Goal: Task Accomplishment & Management: Complete application form

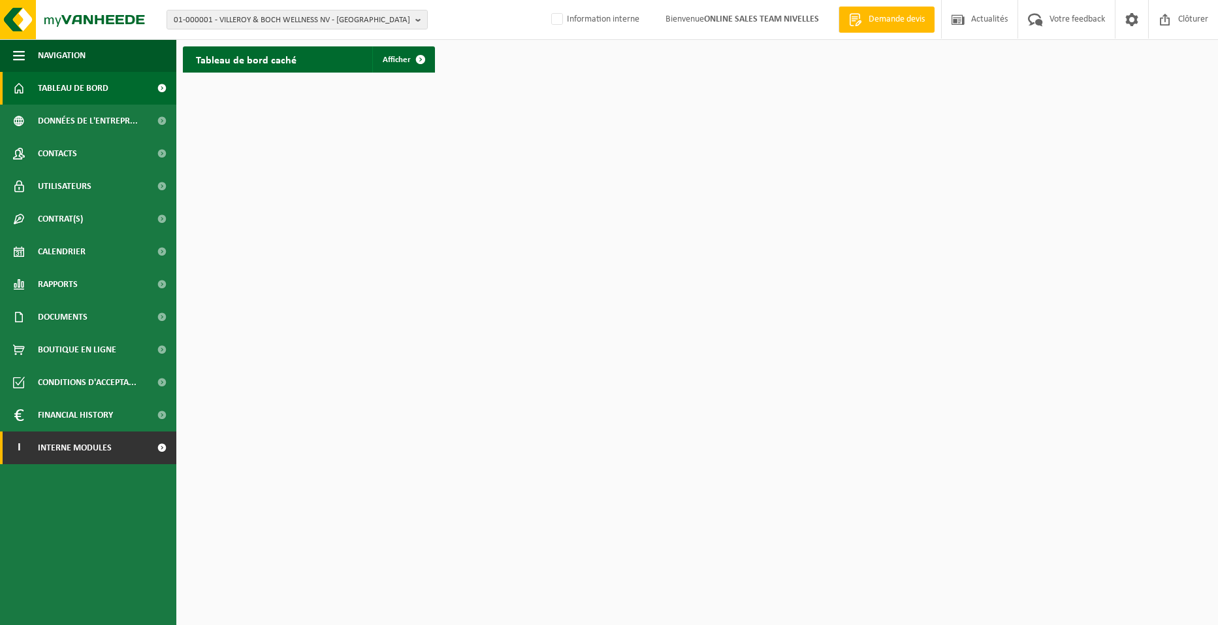
click at [110, 441] on span "Interne modules" at bounding box center [75, 447] width 74 height 33
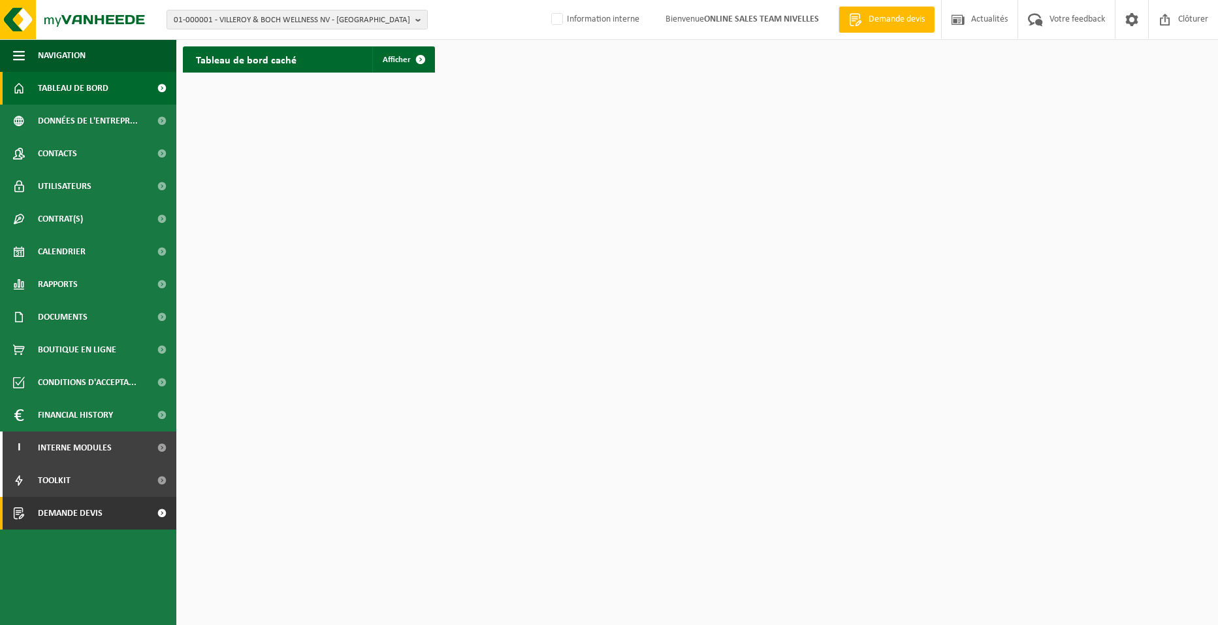
click at [106, 508] on link "Demande devis" at bounding box center [88, 512] width 176 height 33
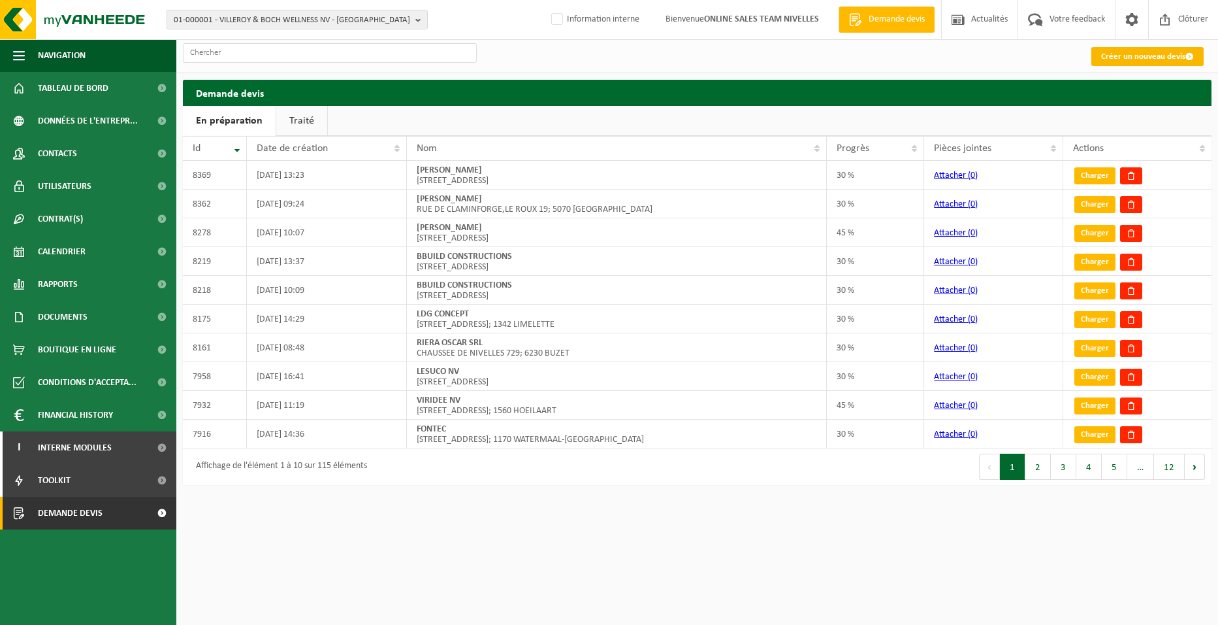
click at [1195, 54] on link "Créer un nouveau devis" at bounding box center [1148, 56] width 112 height 19
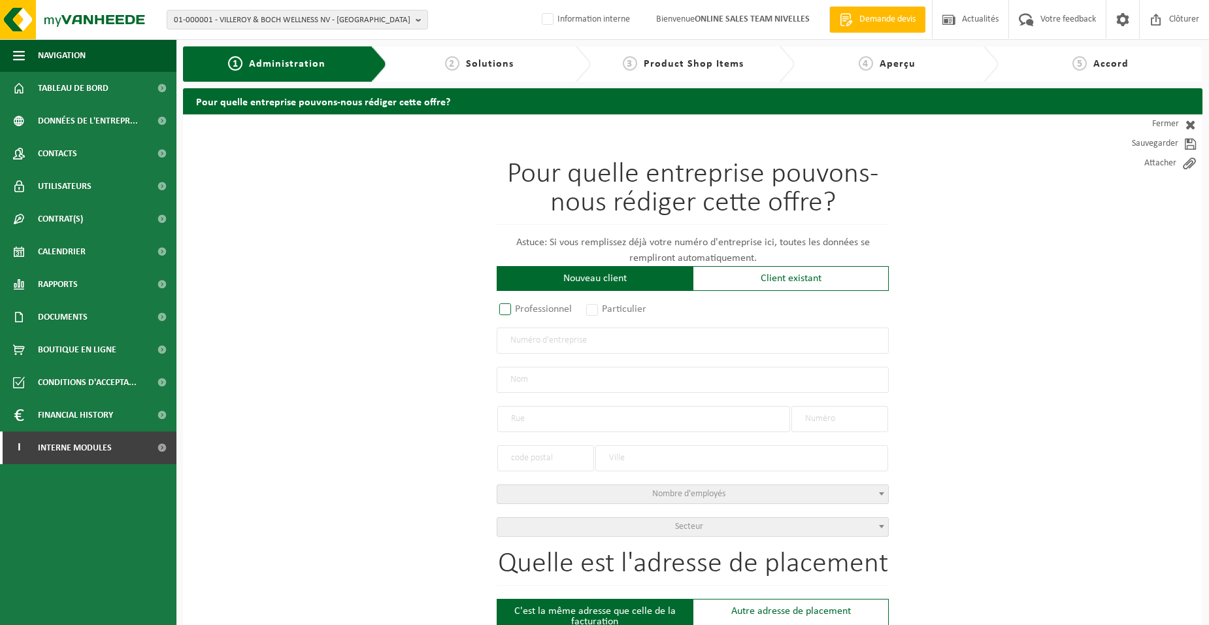
click at [563, 309] on label "Professionnel" at bounding box center [535, 309] width 79 height 18
click at [527, 309] on input "Professionnel" at bounding box center [522, 310] width 8 height 8
radio input "true"
click at [606, 308] on label "Particulier" at bounding box center [616, 309] width 67 height 18
click at [606, 308] on input "Particulier" at bounding box center [609, 310] width 8 height 8
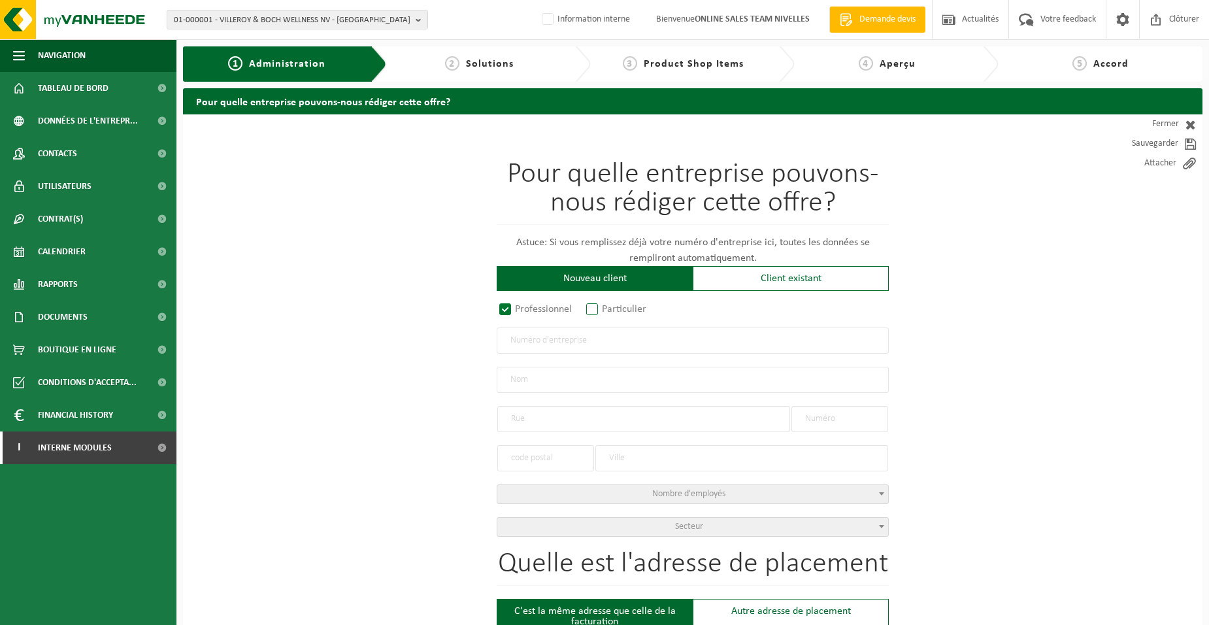
radio input "true"
select select "P"
select select "1707"
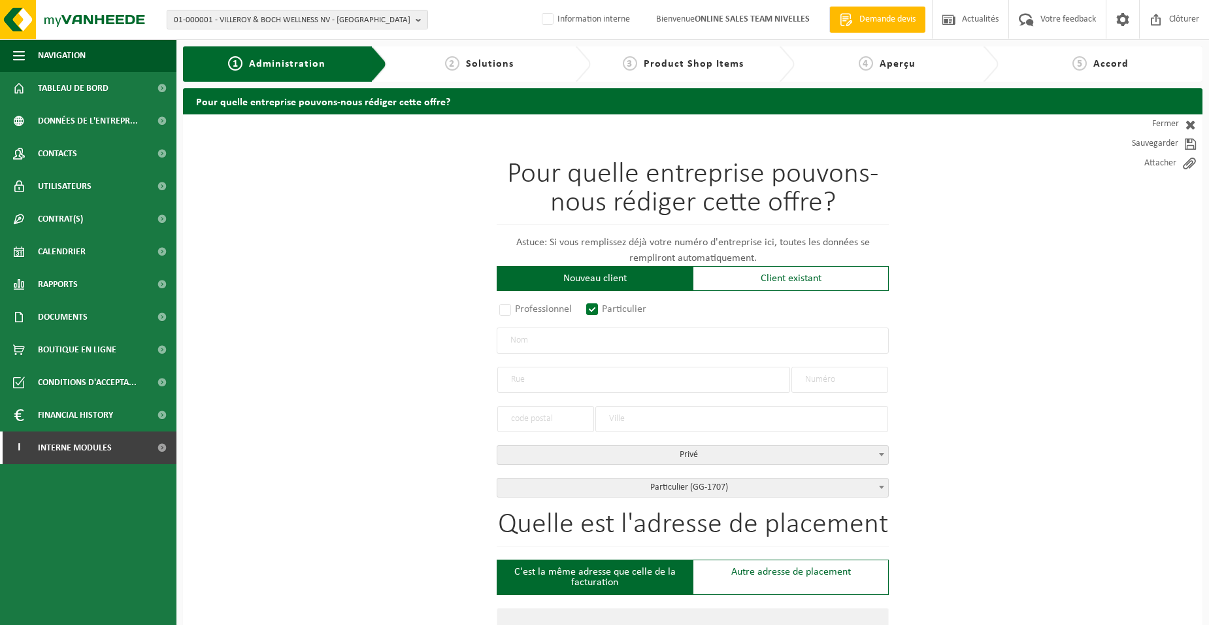
click at [596, 344] on input "text" at bounding box center [692, 340] width 392 height 26
type input "d"
type input "DEPPE PIERRE-OLIVIER"
click at [598, 374] on input "text" at bounding box center [643, 379] width 293 height 26
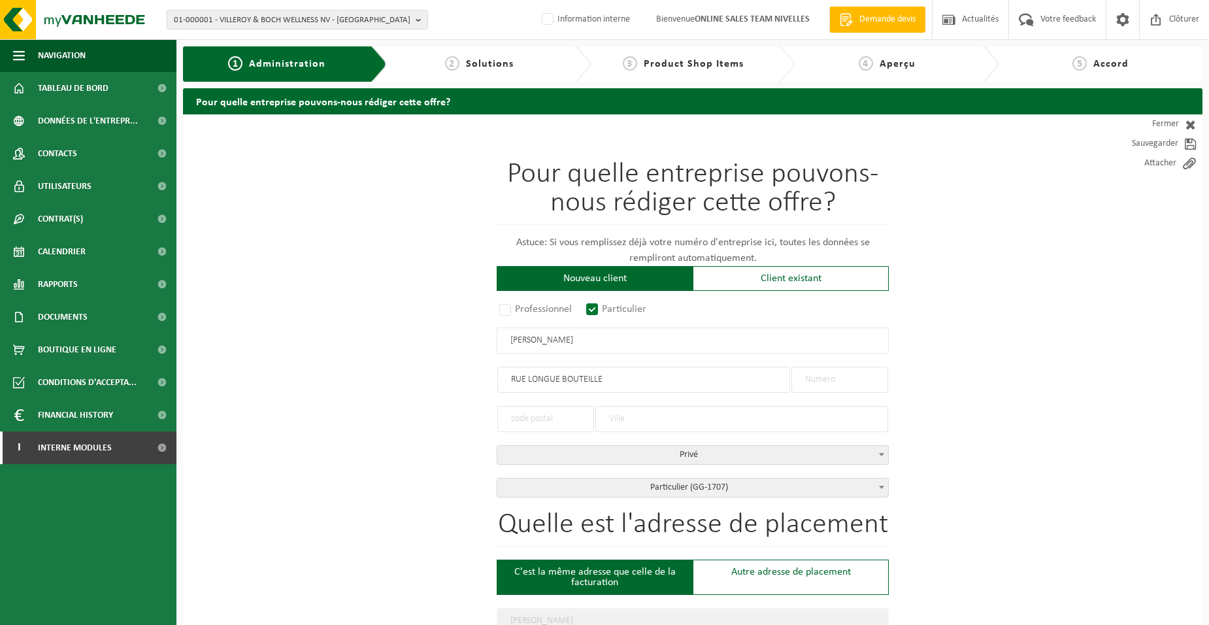
type input "RUE LONGUE BOUTEILLE"
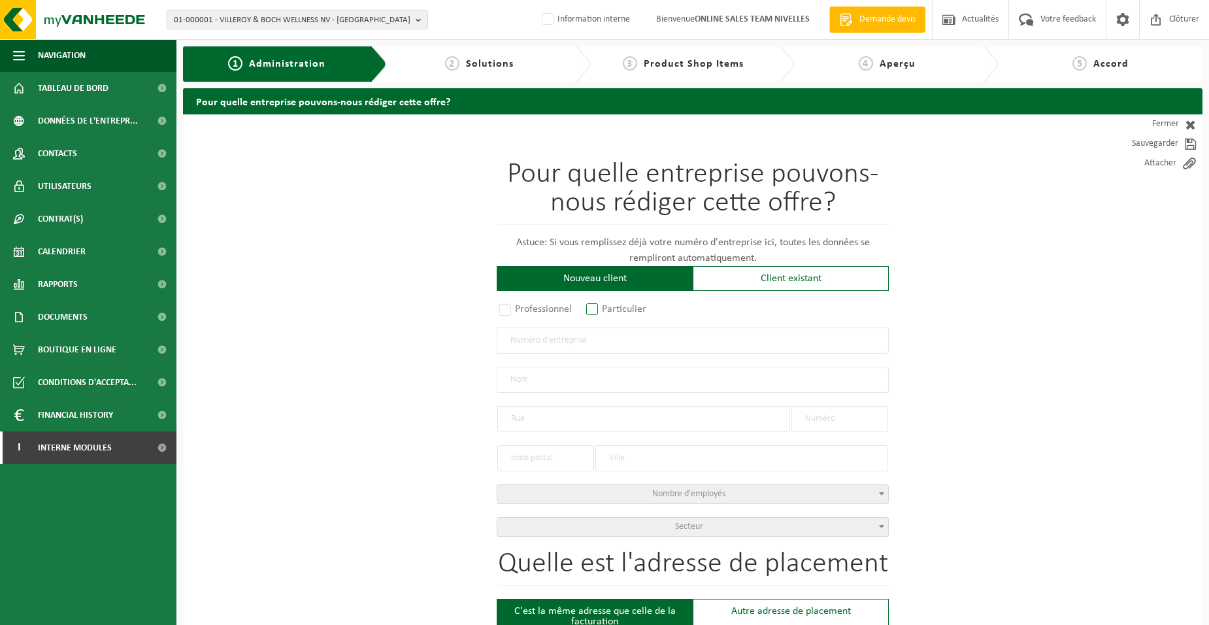
click at [596, 306] on label "Particulier" at bounding box center [616, 309] width 67 height 18
click at [605, 306] on input "Particulier" at bounding box center [609, 310] width 8 height 8
radio input "true"
select select "P"
select select "1707"
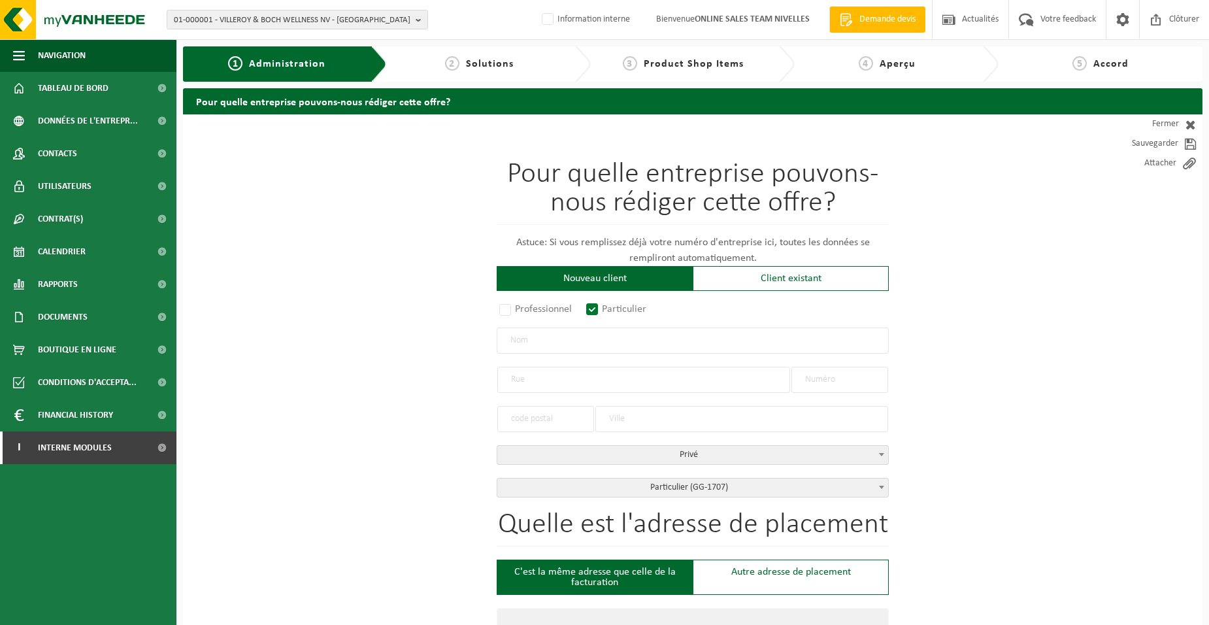
click at [559, 351] on input "text" at bounding box center [692, 340] width 392 height 26
type input "d"
type input "DEPPE PIERRE-OLIVIER"
click at [544, 376] on input "text" at bounding box center [643, 379] width 293 height 26
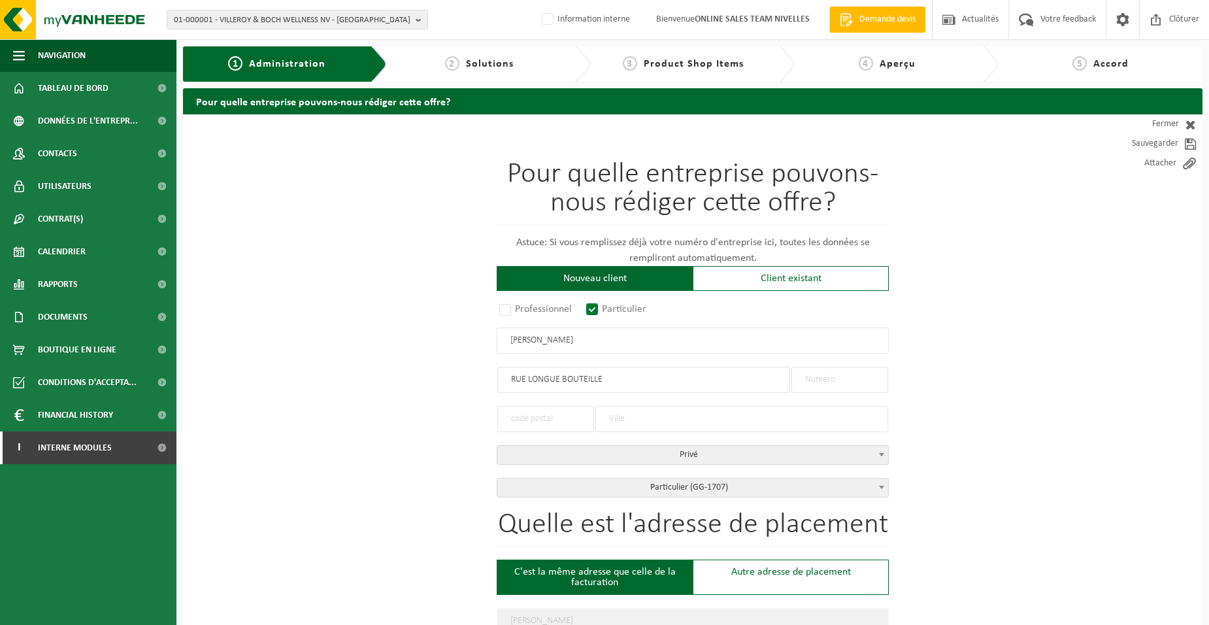
type input "RUE LONGUE BOUTEILLE"
click at [865, 375] on input "text" at bounding box center [839, 379] width 97 height 26
type input "5"
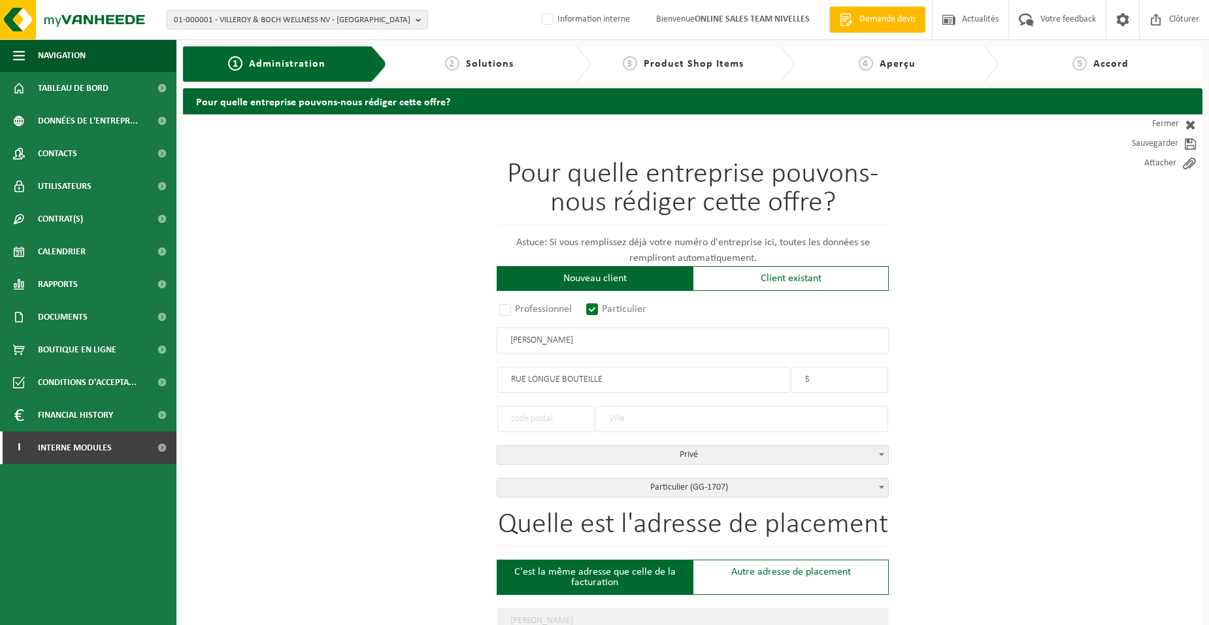
click at [538, 425] on input "text" at bounding box center [545, 419] width 97 height 26
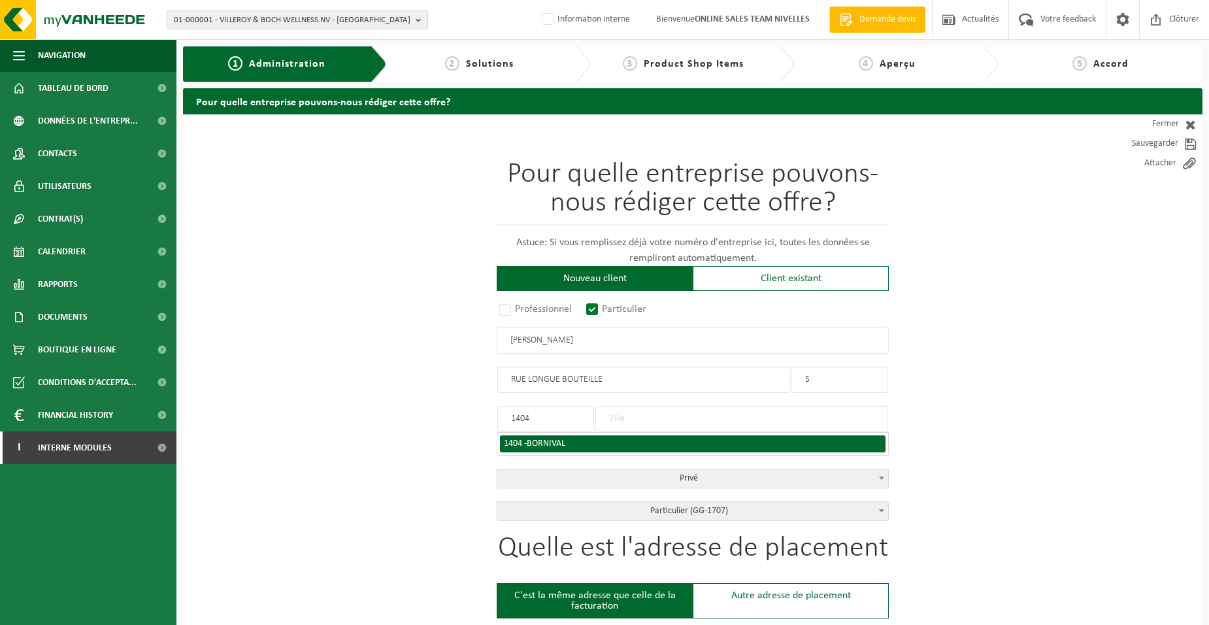
click at [541, 418] on input "1404" at bounding box center [545, 419] width 97 height 26
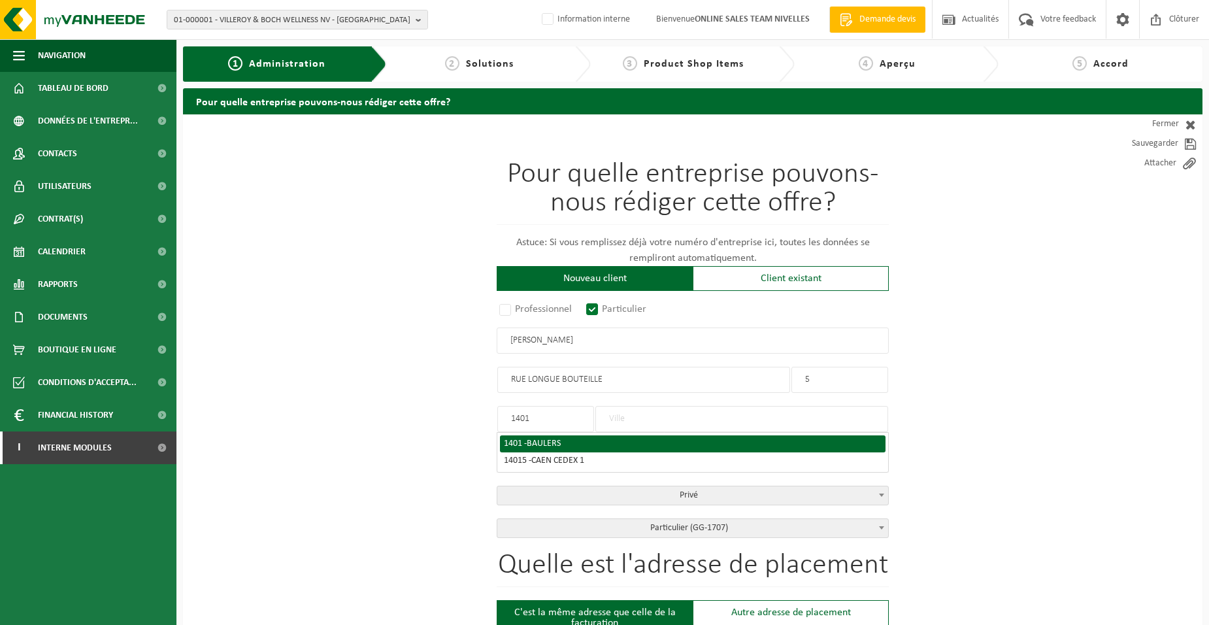
type input "1401"
click at [579, 443] on div "1401 - BAULERS" at bounding box center [693, 443] width 378 height 9
type input "BAULERS"
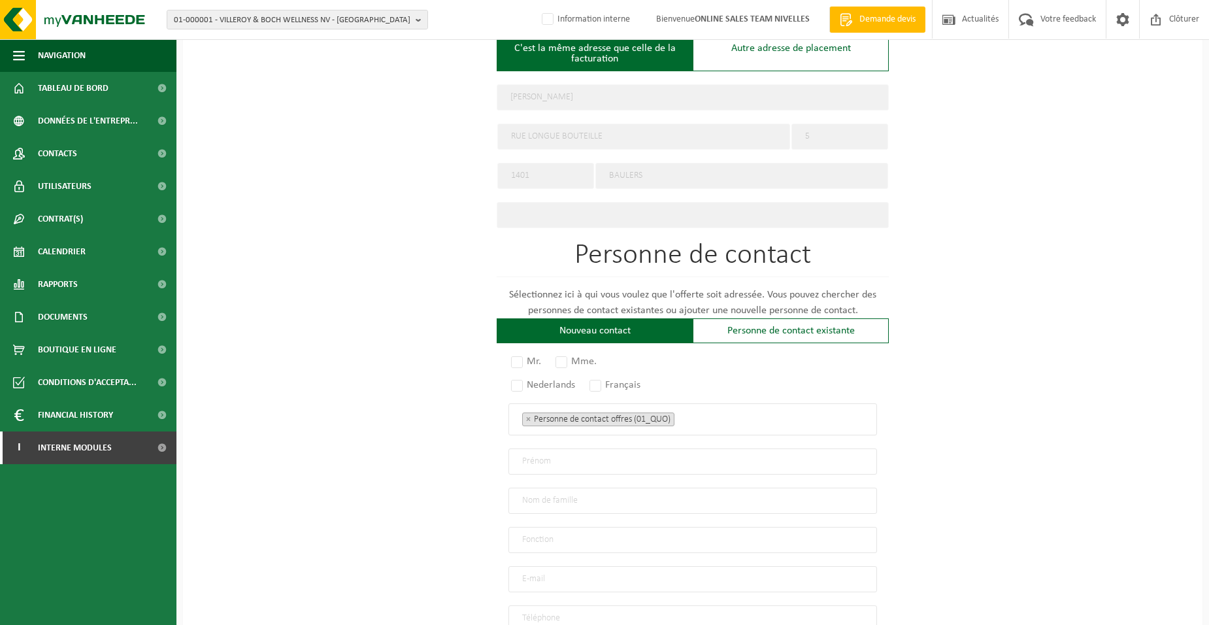
scroll to position [588, 0]
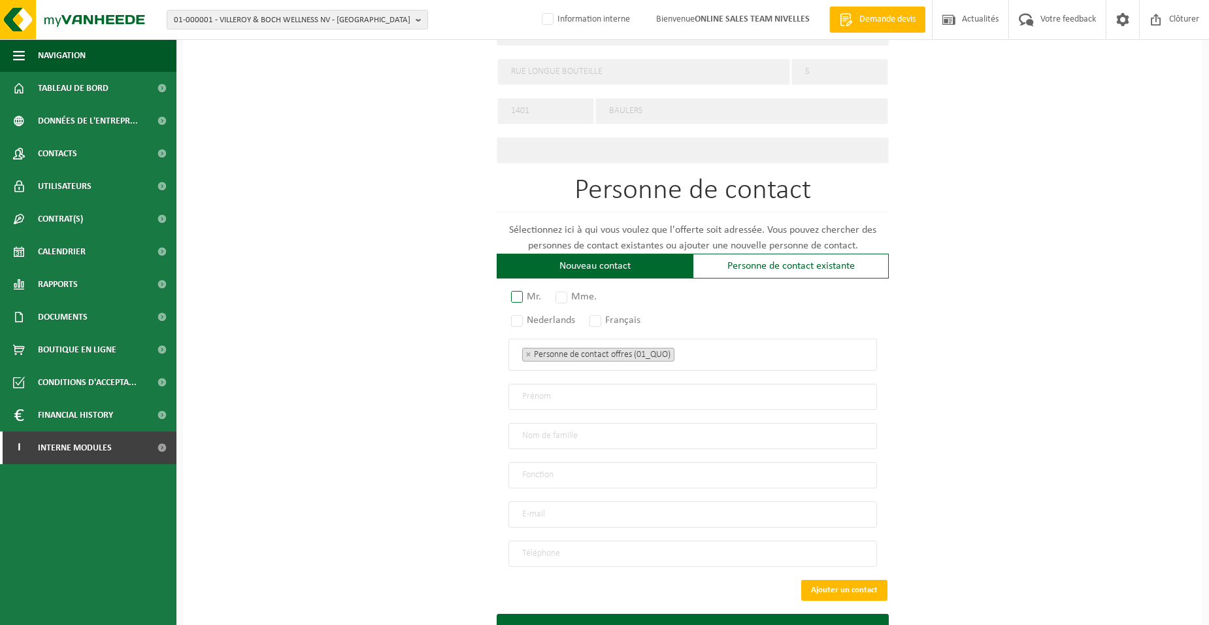
click at [508, 293] on label "Mr." at bounding box center [526, 296] width 37 height 18
radio input "true"
click at [602, 316] on label "Français" at bounding box center [615, 320] width 57 height 18
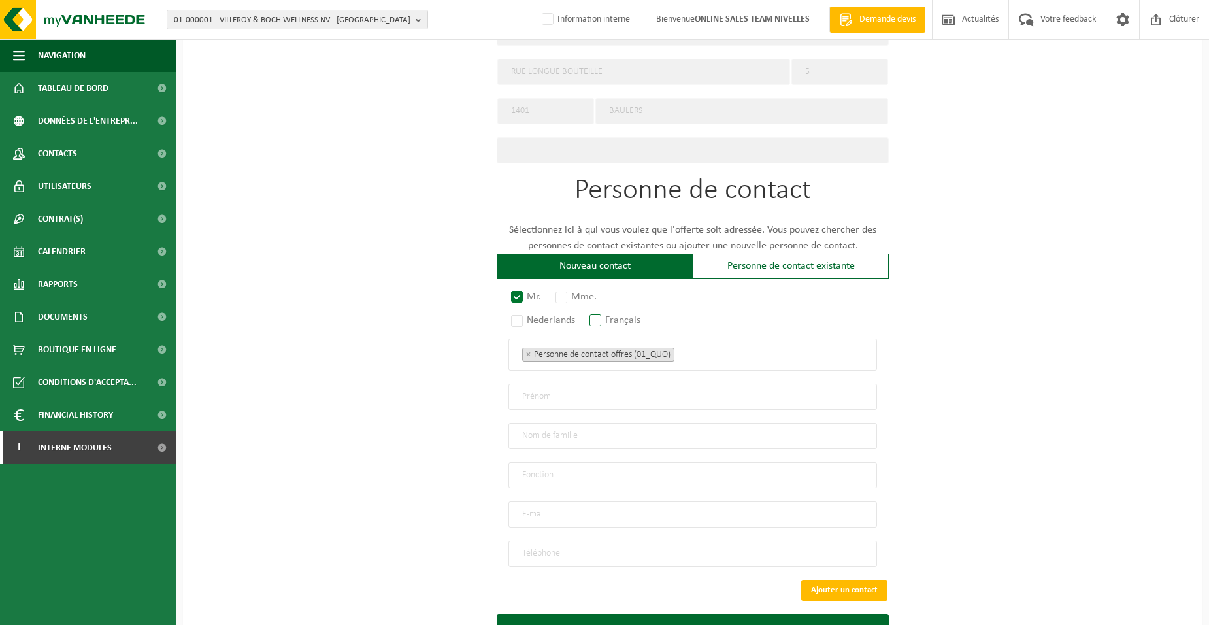
radio input "true"
click at [756, 358] on span "× Personne de contact offres (01_QUO)" at bounding box center [692, 354] width 368 height 32
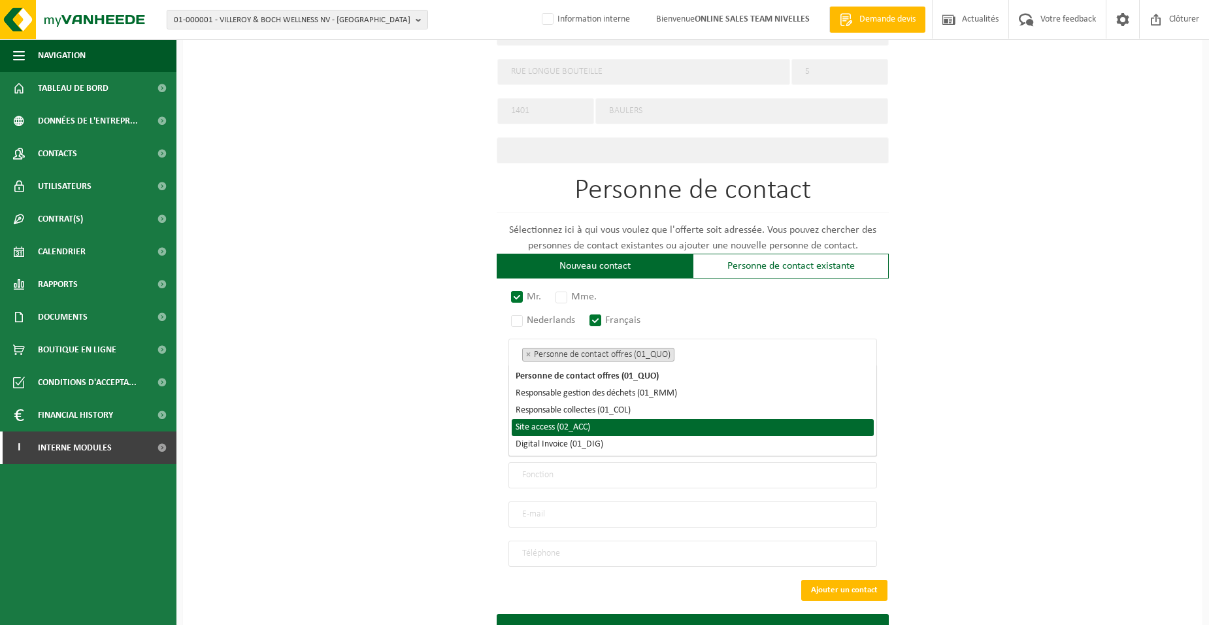
click at [596, 429] on li "Site access (02_ACC)" at bounding box center [692, 427] width 362 height 17
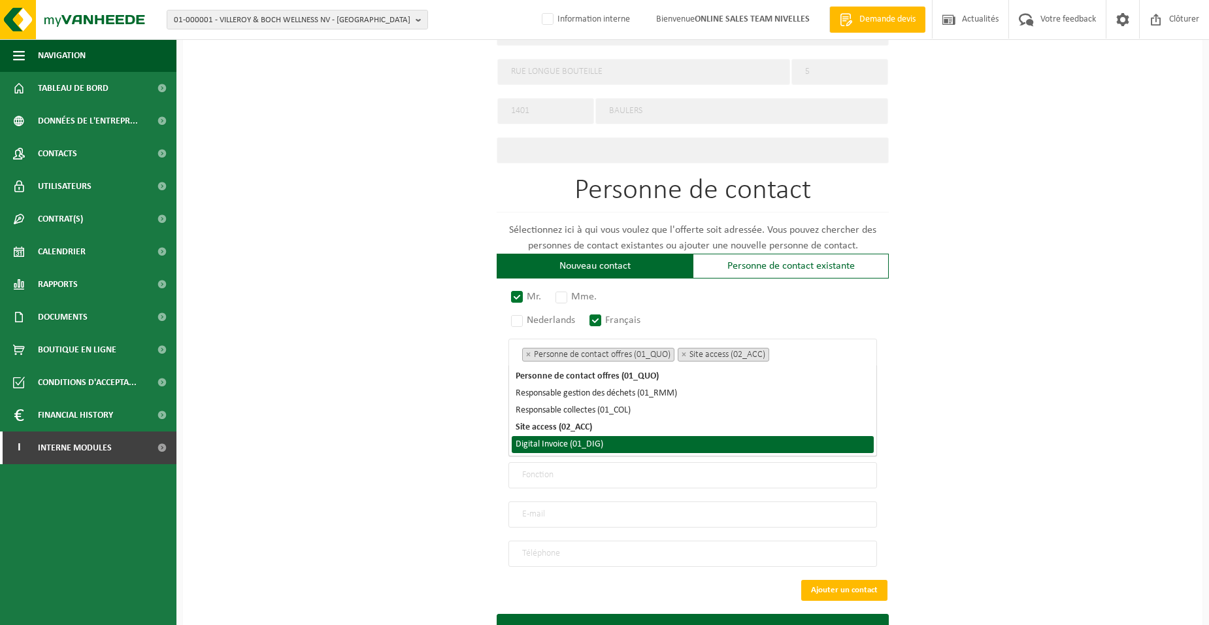
click at [600, 441] on li "Digital Invoice (01_DIG)" at bounding box center [692, 444] width 362 height 17
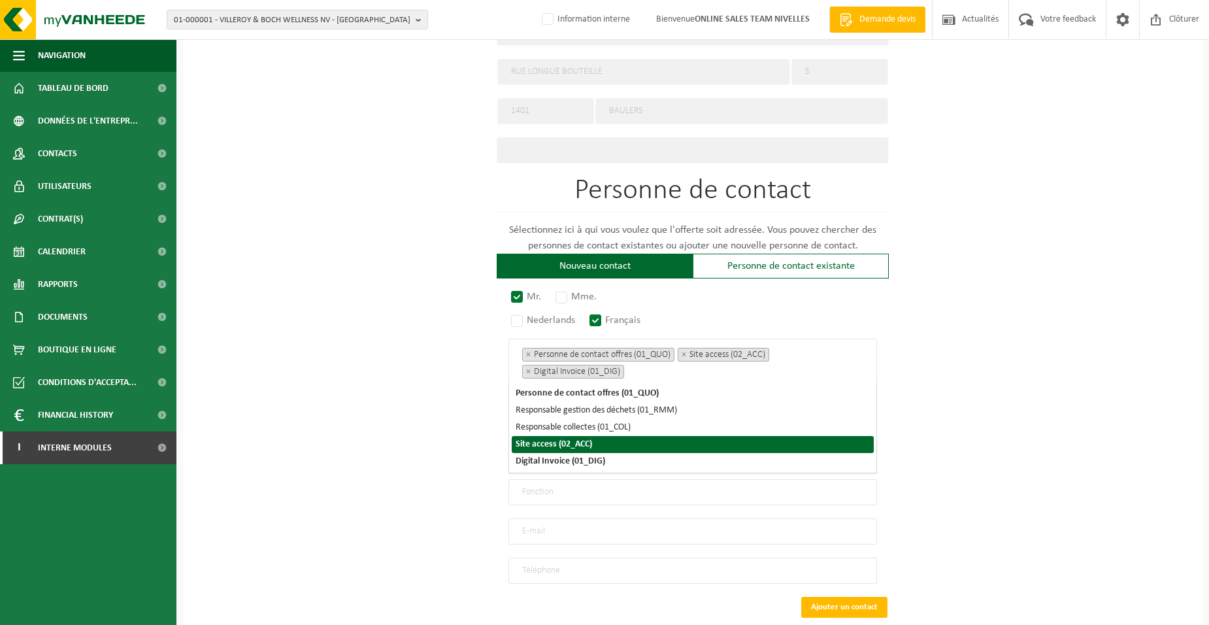
click at [442, 428] on div "Pour quelle entreprise pouvons-nous rédiger cette offre? Astuce: Si vous rempli…" at bounding box center [692, 111] width 1019 height 1171
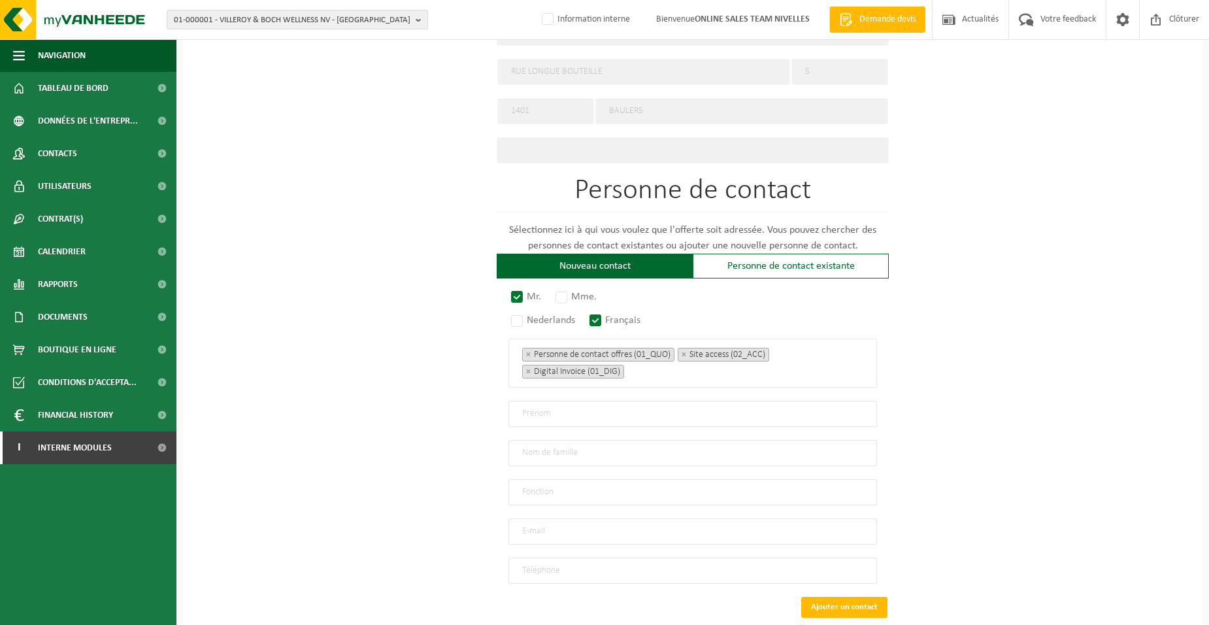
click at [569, 407] on input "text" at bounding box center [692, 413] width 368 height 26
type input "PIERRE-OLIVIER"
click at [577, 446] on input "text" at bounding box center [692, 453] width 368 height 26
type input "DEPPE"
click at [573, 490] on input "text" at bounding box center [692, 492] width 368 height 26
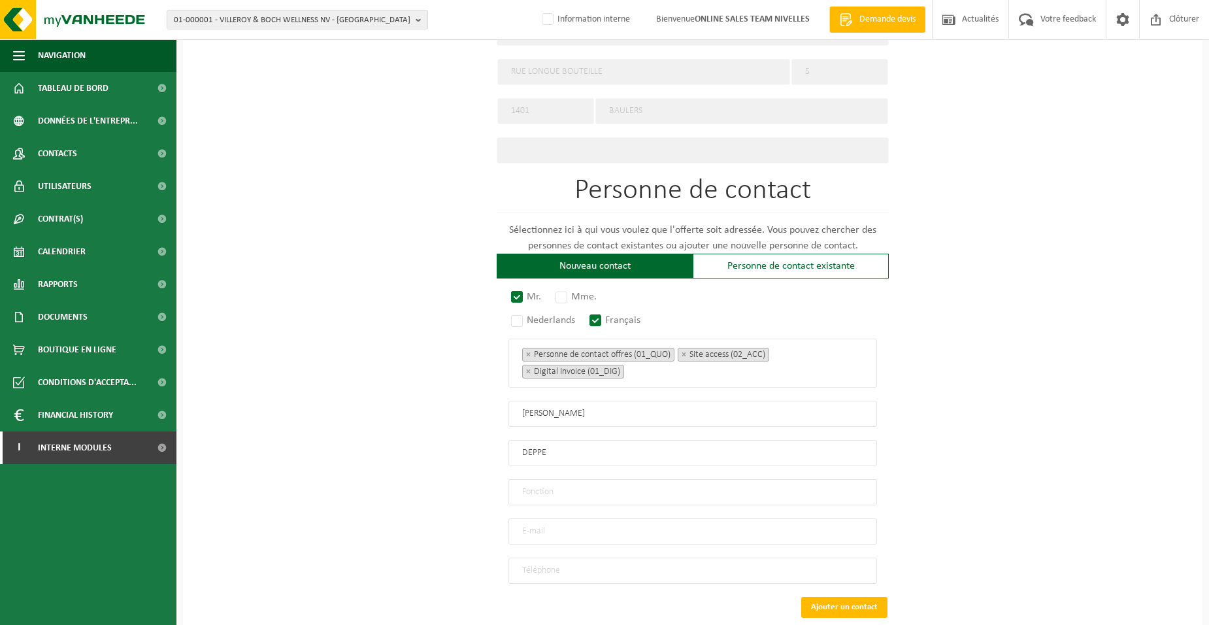
type input "Directeur"
click at [535, 530] on input "email" at bounding box center [692, 531] width 368 height 26
type input "PODEPPE@GMAIL.COM"
click at [572, 562] on input "tel" at bounding box center [692, 570] width 368 height 26
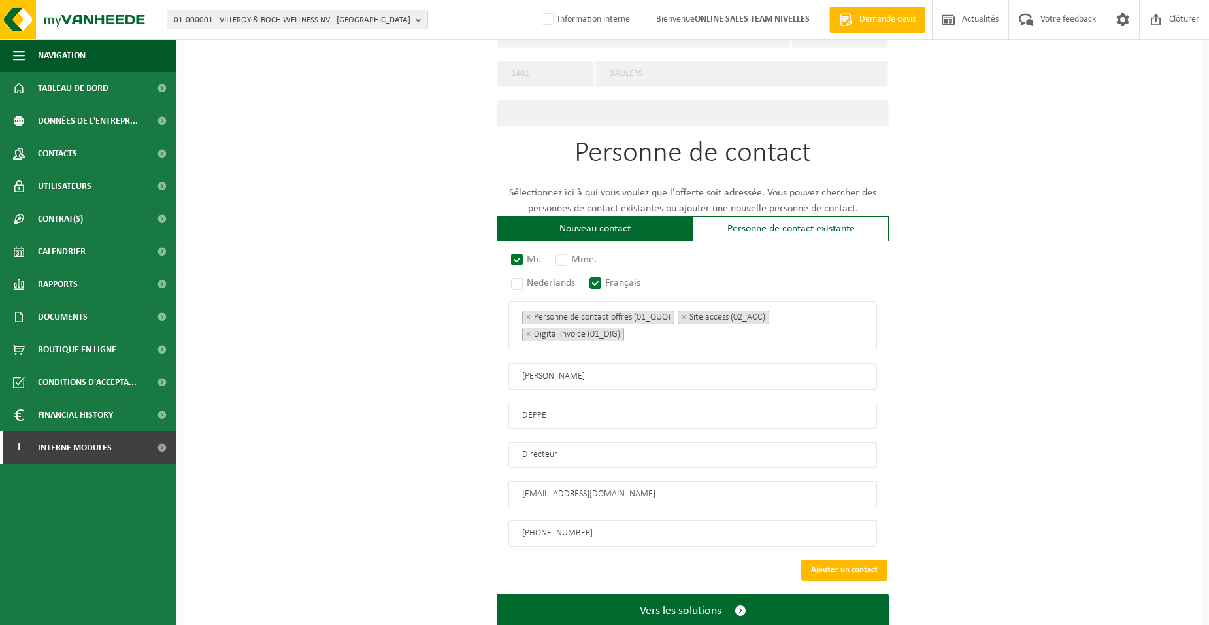
scroll to position [658, 0]
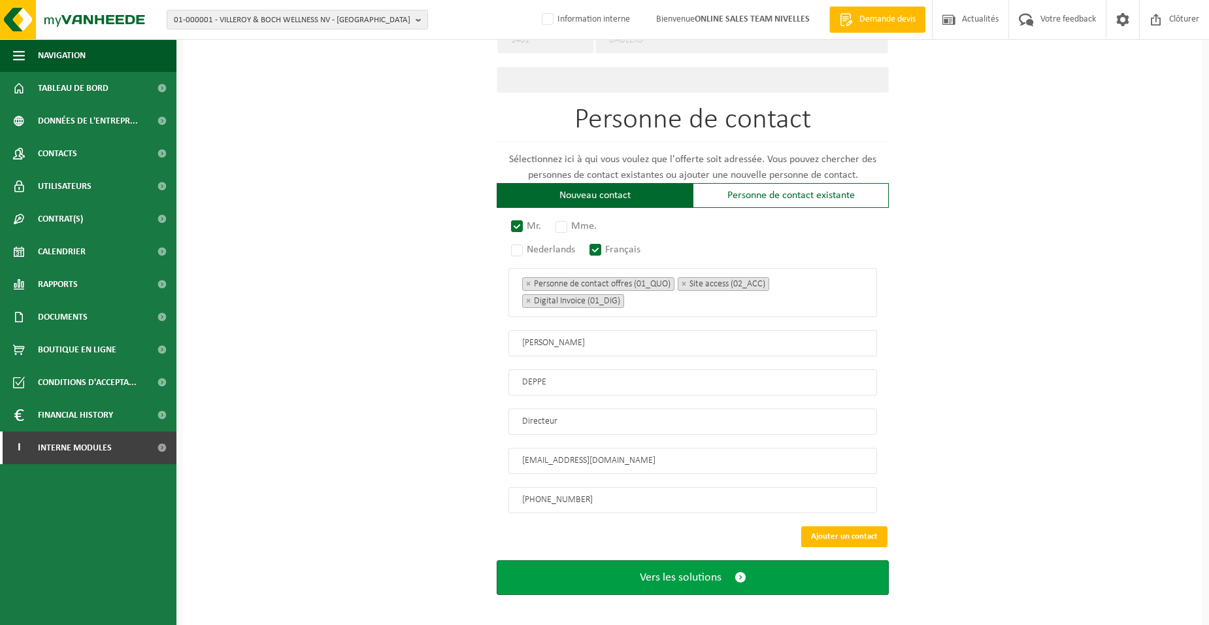
type input "+32 476 31 26 00"
click at [602, 568] on button "Vers les solutions" at bounding box center [692, 577] width 392 height 35
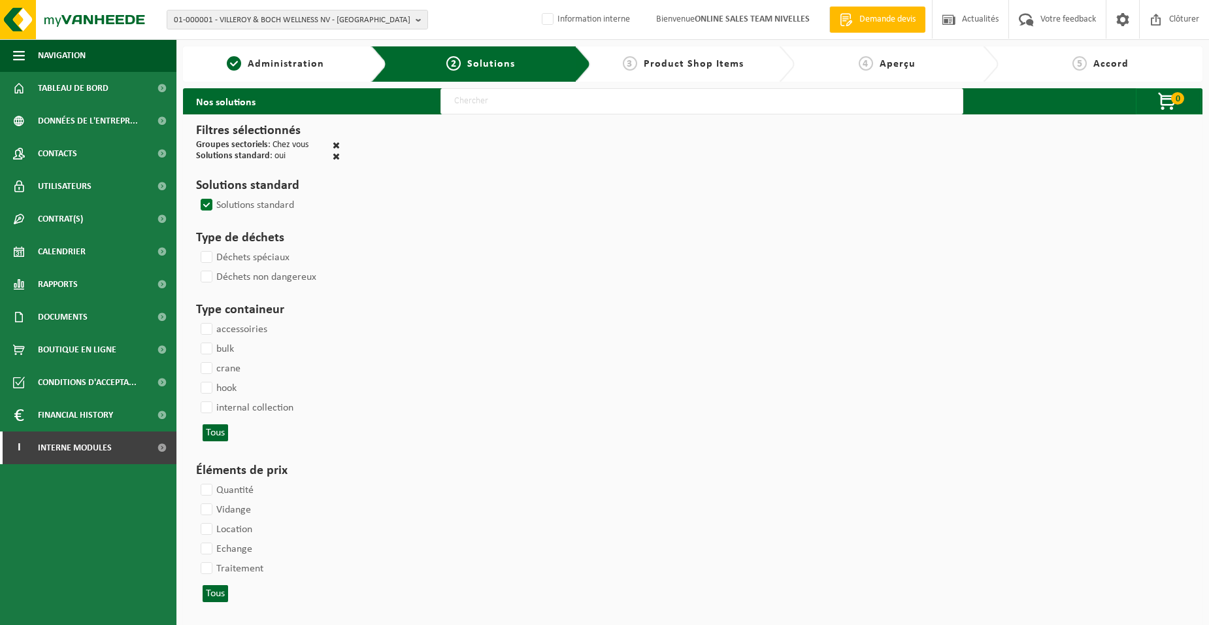
click at [491, 102] on input "text" at bounding box center [701, 101] width 523 height 26
type input "000052"
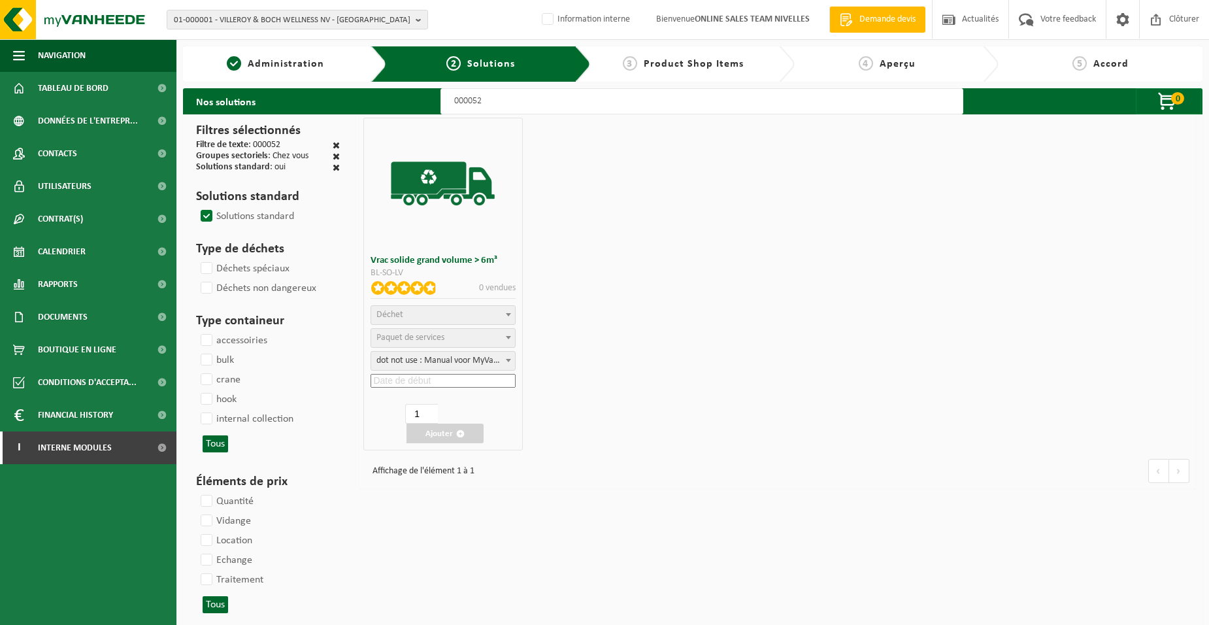
click at [429, 316] on span "Déchet" at bounding box center [442, 315] width 143 height 18
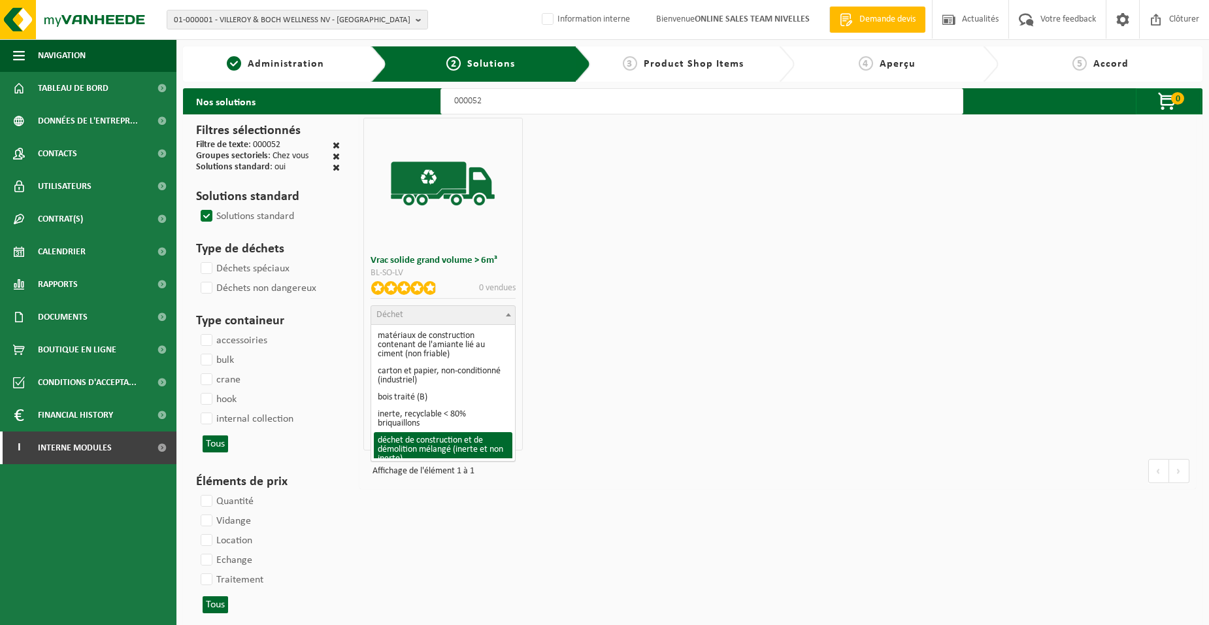
select select "31"
select select
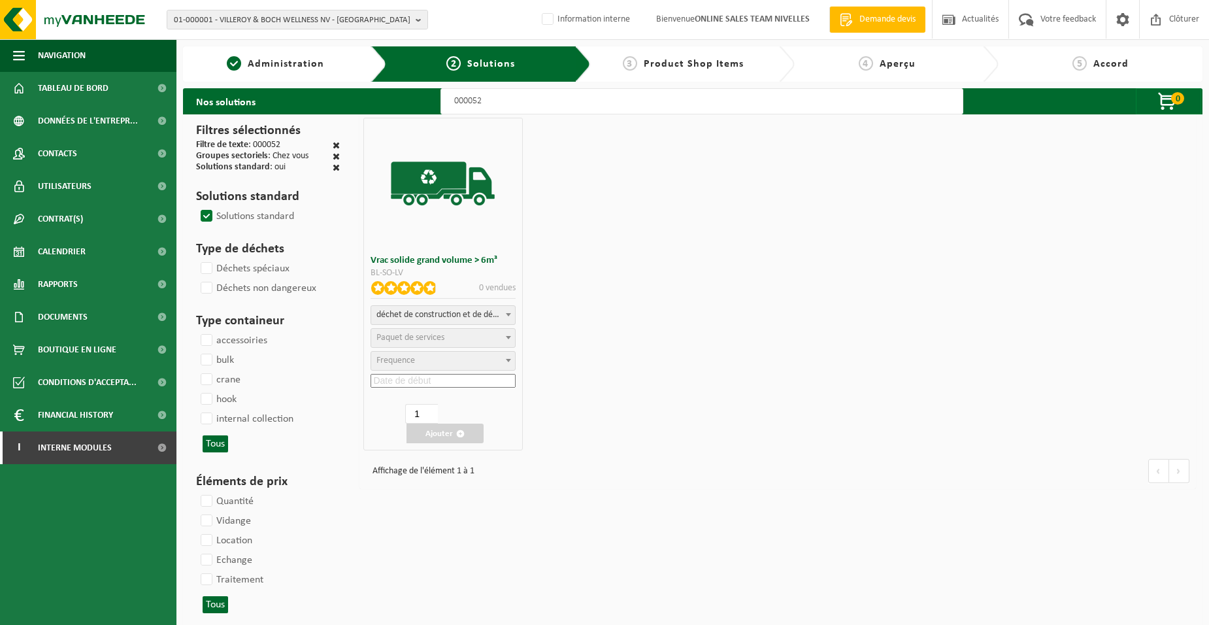
select select
select select "47"
select select "25"
click at [383, 374] on input at bounding box center [442, 381] width 144 height 14
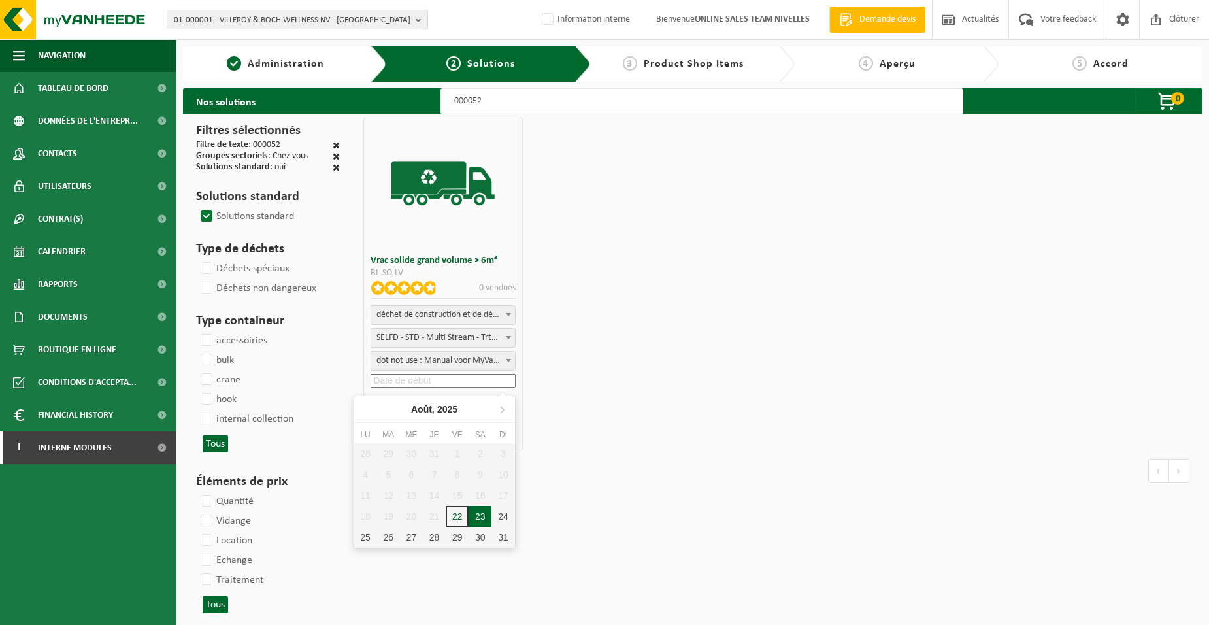
click at [472, 512] on div "23" at bounding box center [479, 516] width 23 height 21
type input "[DATE]"
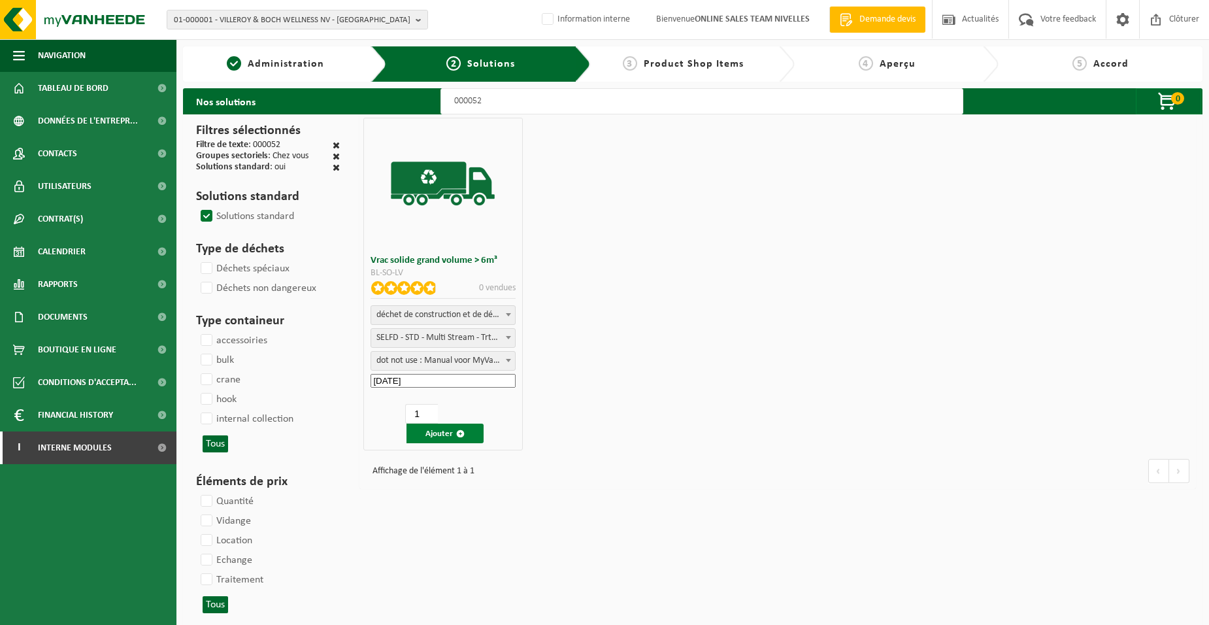
click at [447, 434] on button "Ajouter" at bounding box center [444, 433] width 77 height 20
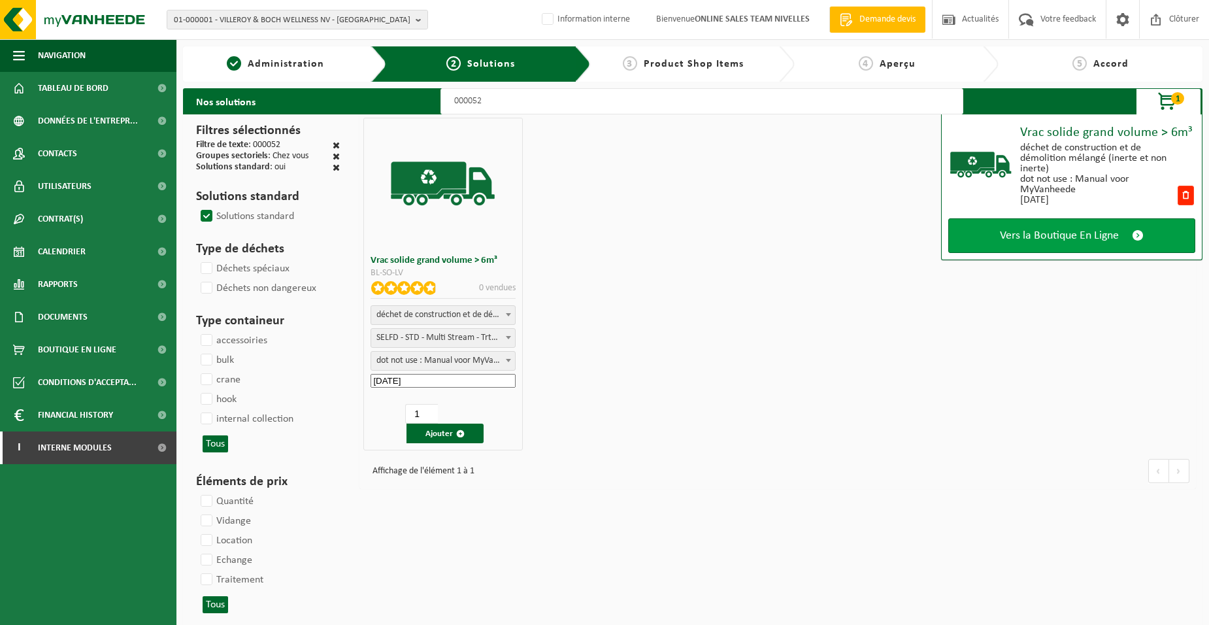
click at [1041, 239] on span "Vers la Boutique En Ligne" at bounding box center [1058, 236] width 119 height 14
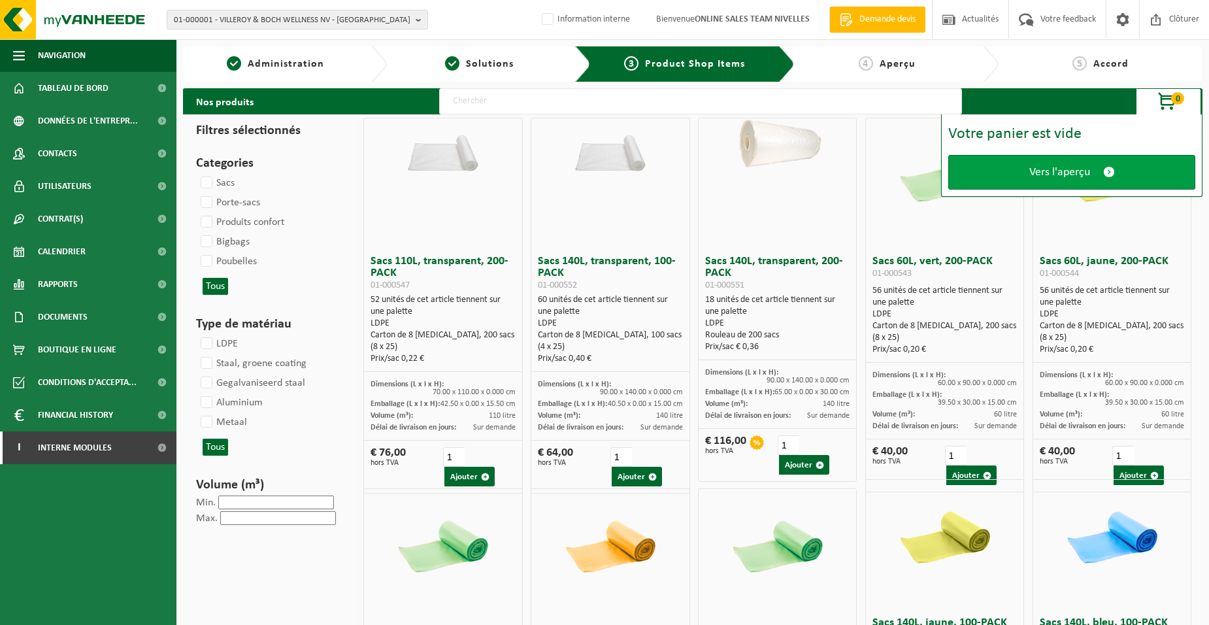
click at [1027, 182] on link "Vers l'aperçu" at bounding box center [1071, 172] width 247 height 35
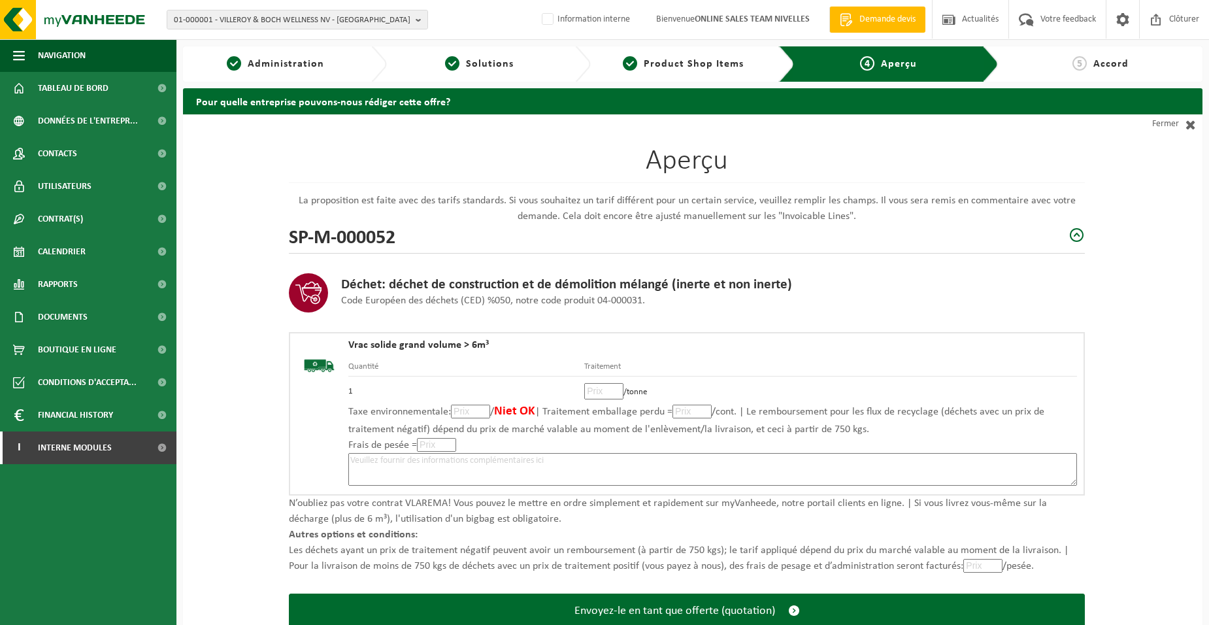
scroll to position [89, 0]
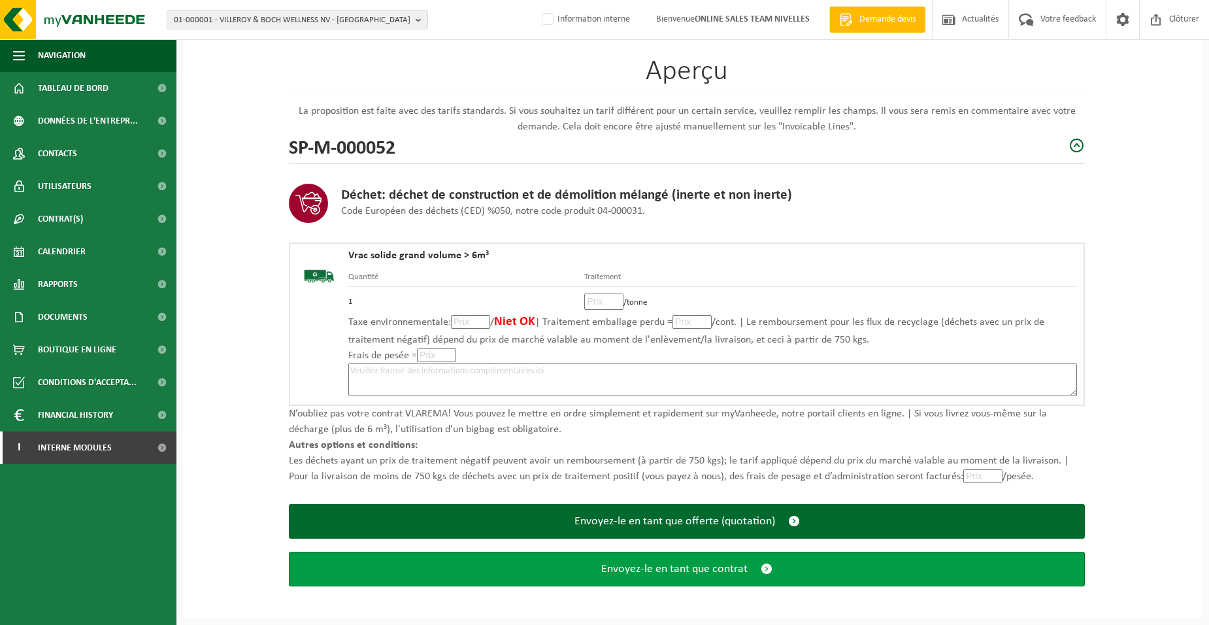
click at [649, 576] on button "Envoyez-le en tant que contrat" at bounding box center [687, 568] width 796 height 35
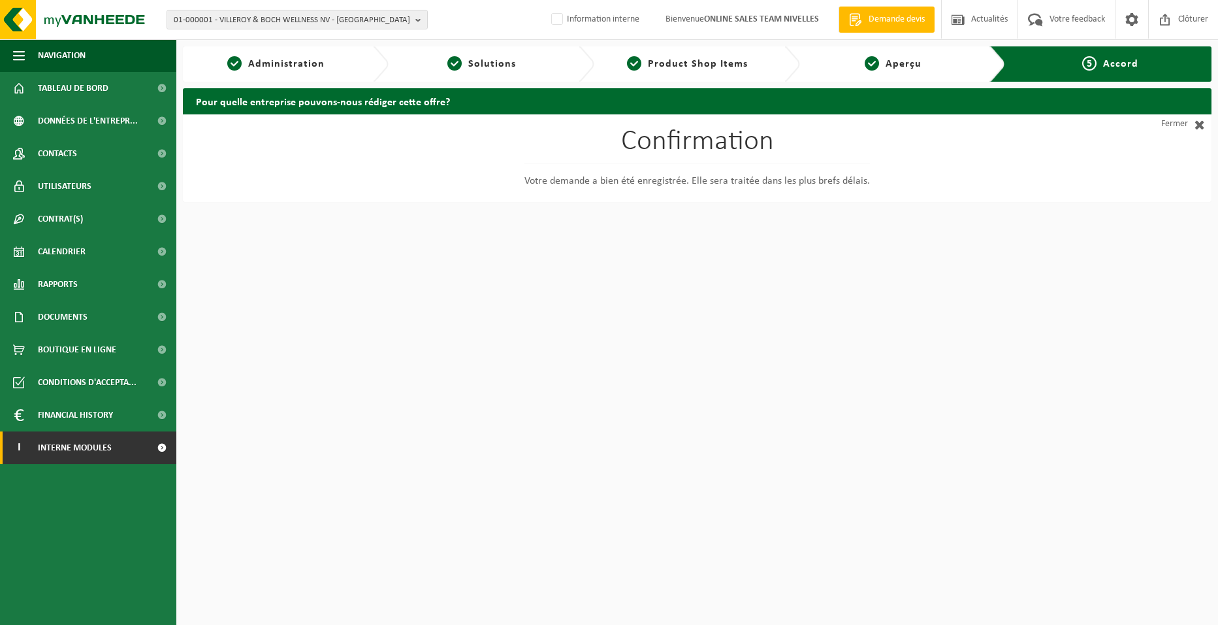
click at [87, 451] on span "Interne modules" at bounding box center [75, 447] width 74 height 33
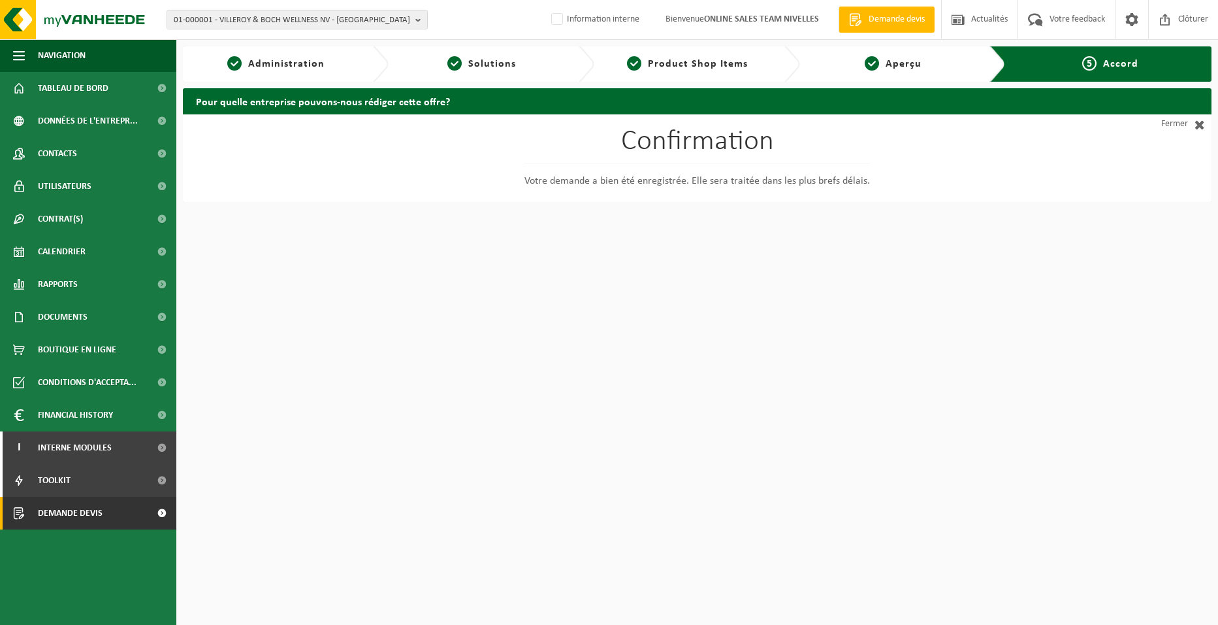
click at [93, 510] on span "Demande devis" at bounding box center [70, 512] width 65 height 33
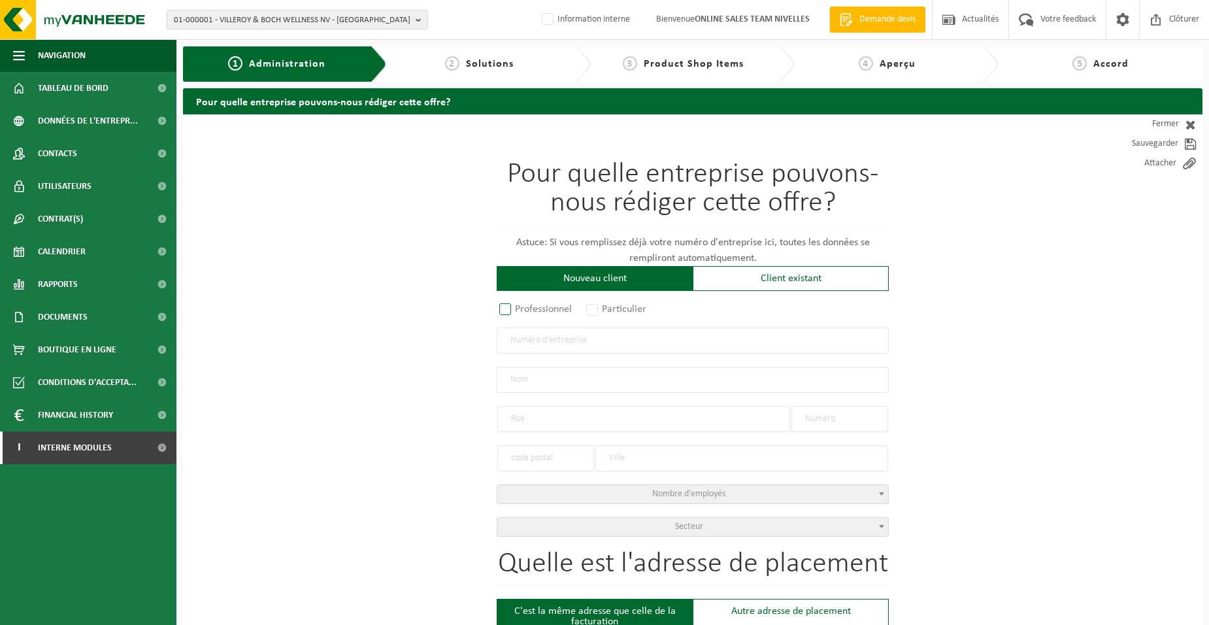
click at [574, 310] on label "Professionnel" at bounding box center [535, 309] width 79 height 18
click at [527, 310] on input "Professionnel" at bounding box center [522, 310] width 8 height 8
radio input "true"
click at [568, 338] on input "text" at bounding box center [692, 340] width 392 height 26
type input "0771857902"
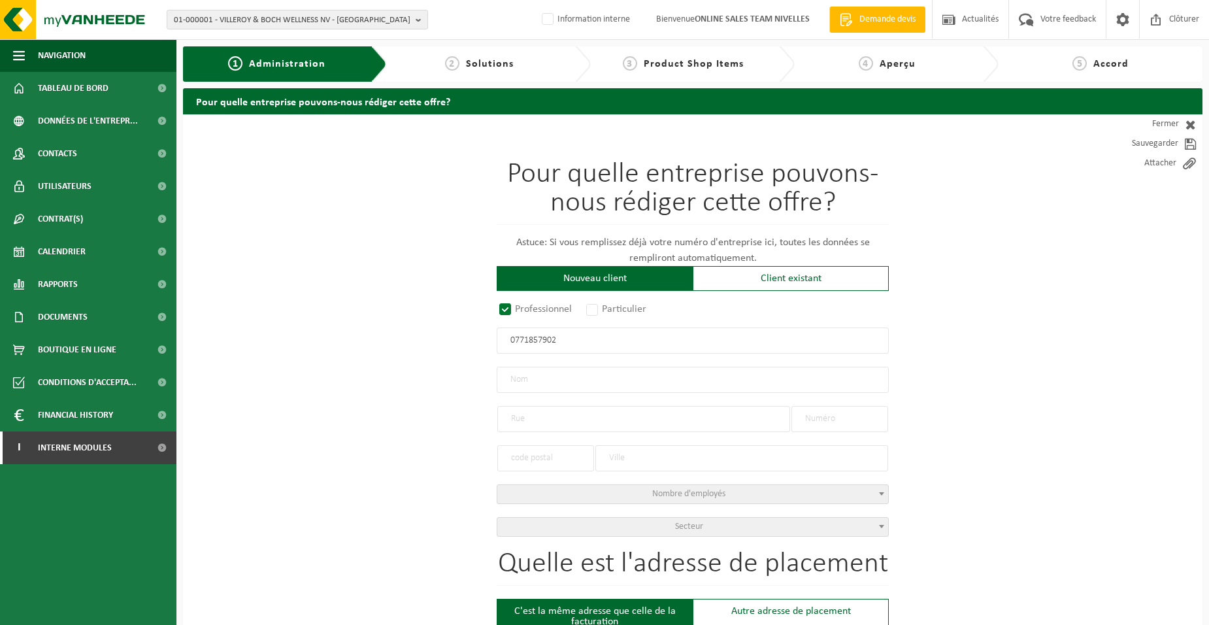
radio input "true"
type input "0771857902"
type input "MB INTERCONCEPT SRL"
type input "AV ALPH ALLARD"
type input "380"
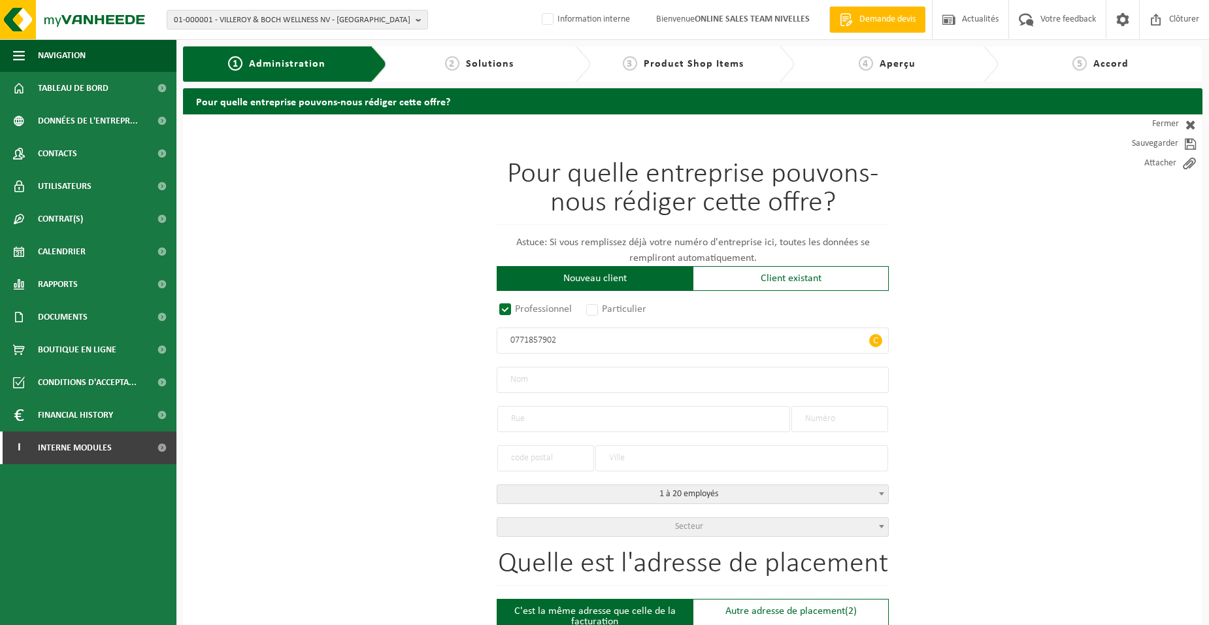
type input "1420"
type input "BRAINE-L'ALLEUD"
select select "D"
type input "MB INTERCONCEPT SRL"
type input "AV ALPH ALLARD"
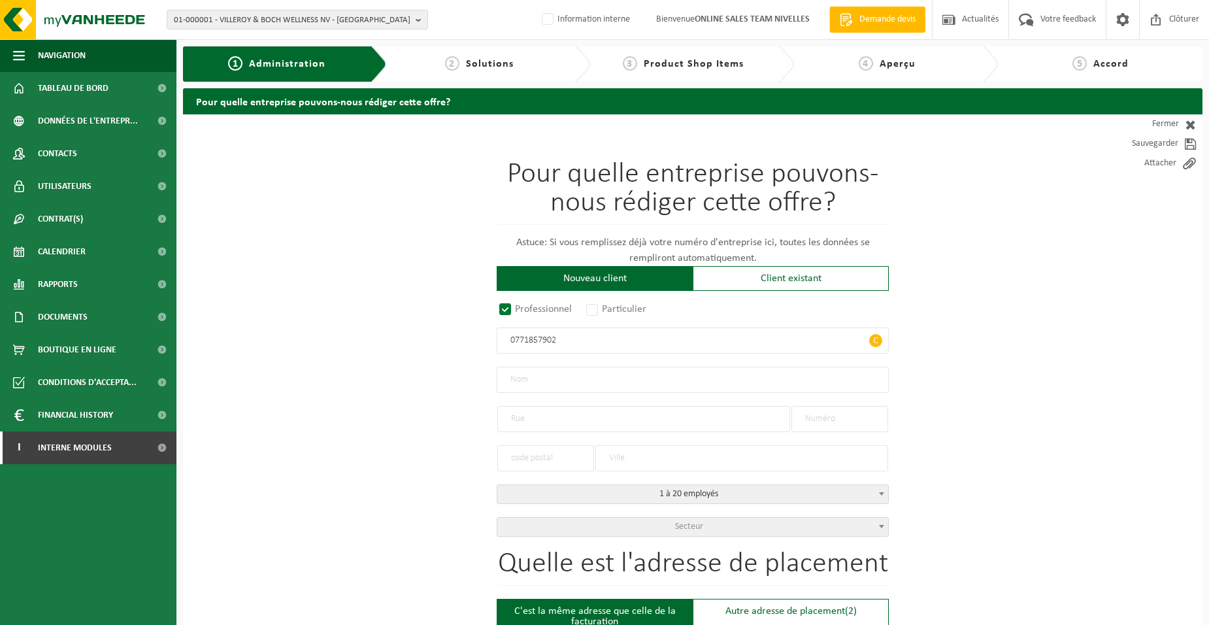
type input "380"
type input "1420"
type input "BRAINE-L'ALLEUD"
type input "2331865152"
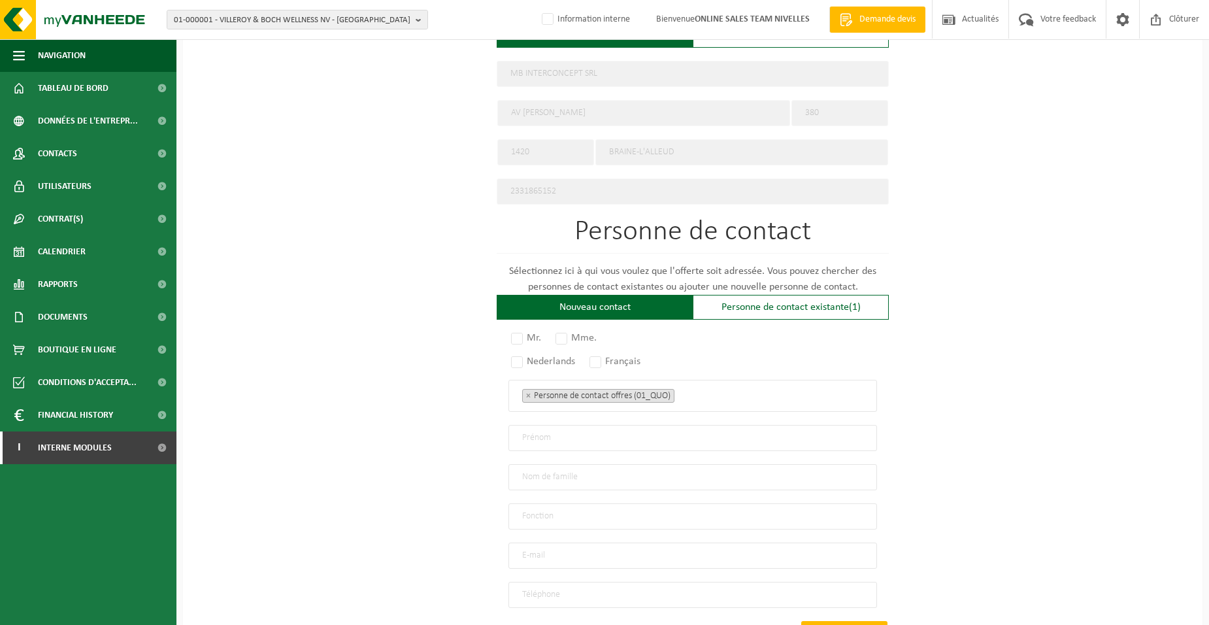
scroll to position [680, 0]
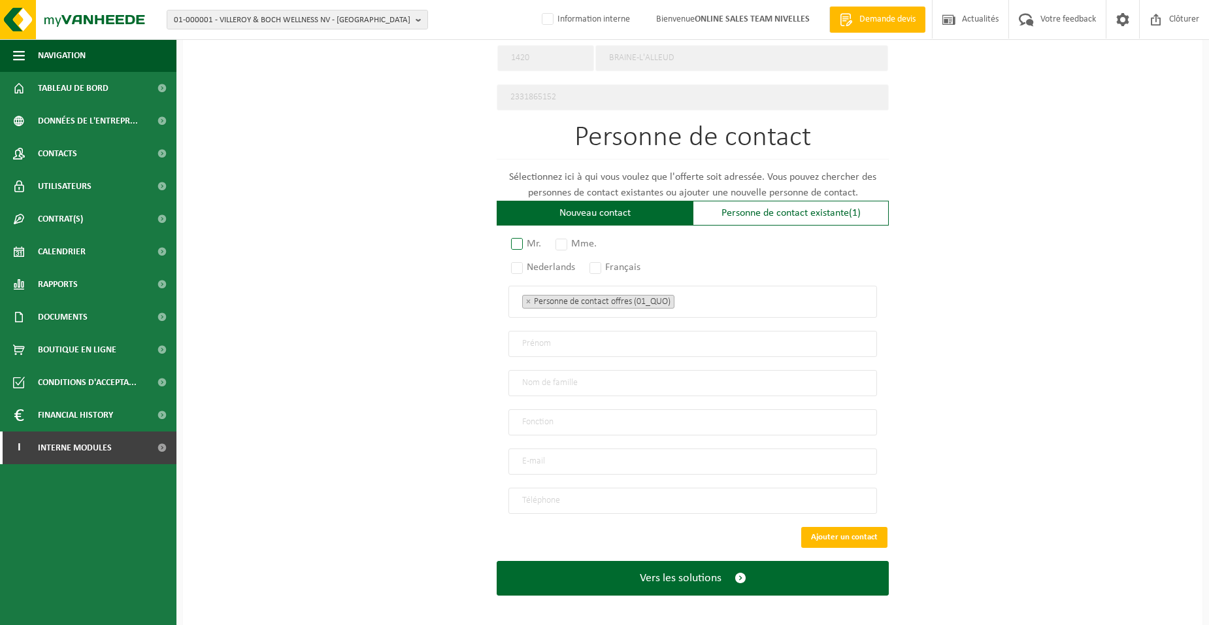
type input "0771857902"
click at [536, 239] on label "Mr." at bounding box center [526, 244] width 37 height 18
radio input "true"
click at [603, 258] on label "Français" at bounding box center [615, 267] width 57 height 18
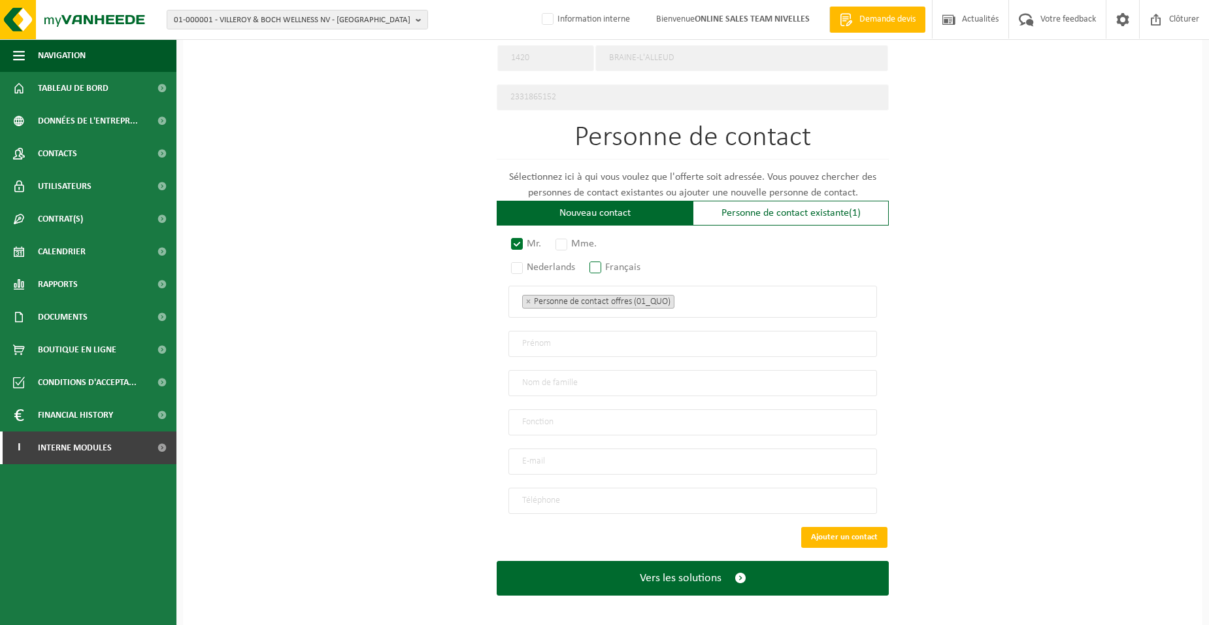
radio input "true"
click at [700, 293] on ul "× Personne de contact offres (01_QUO)" at bounding box center [692, 301] width 341 height 17
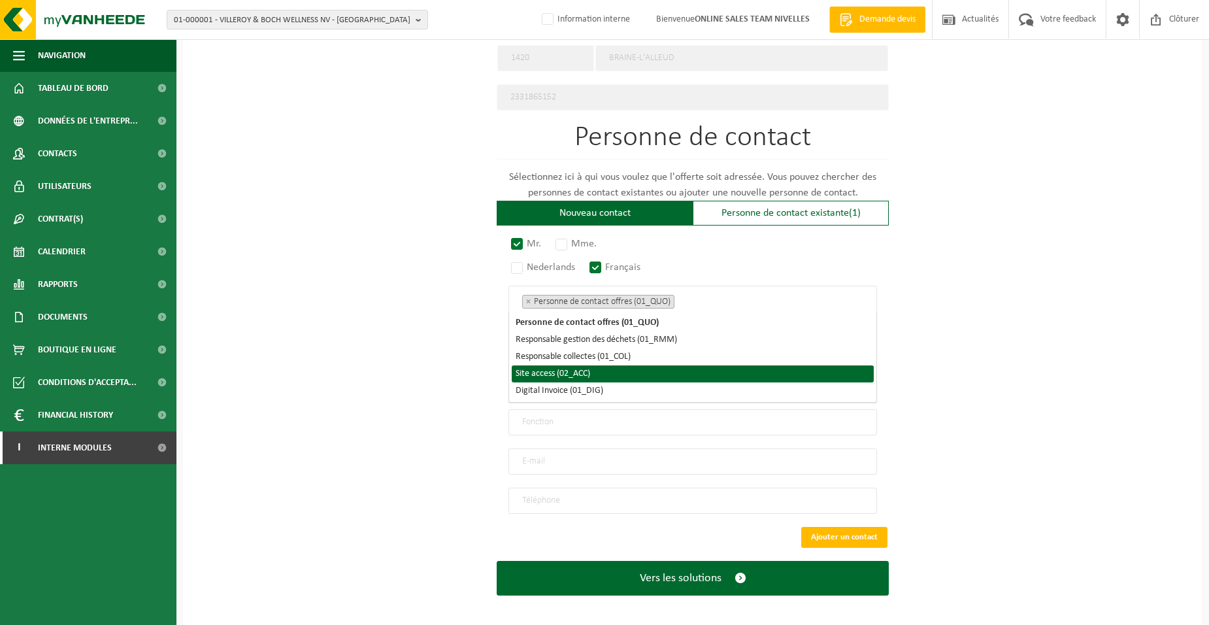
click at [608, 376] on li "Site access (02_ACC)" at bounding box center [692, 373] width 362 height 17
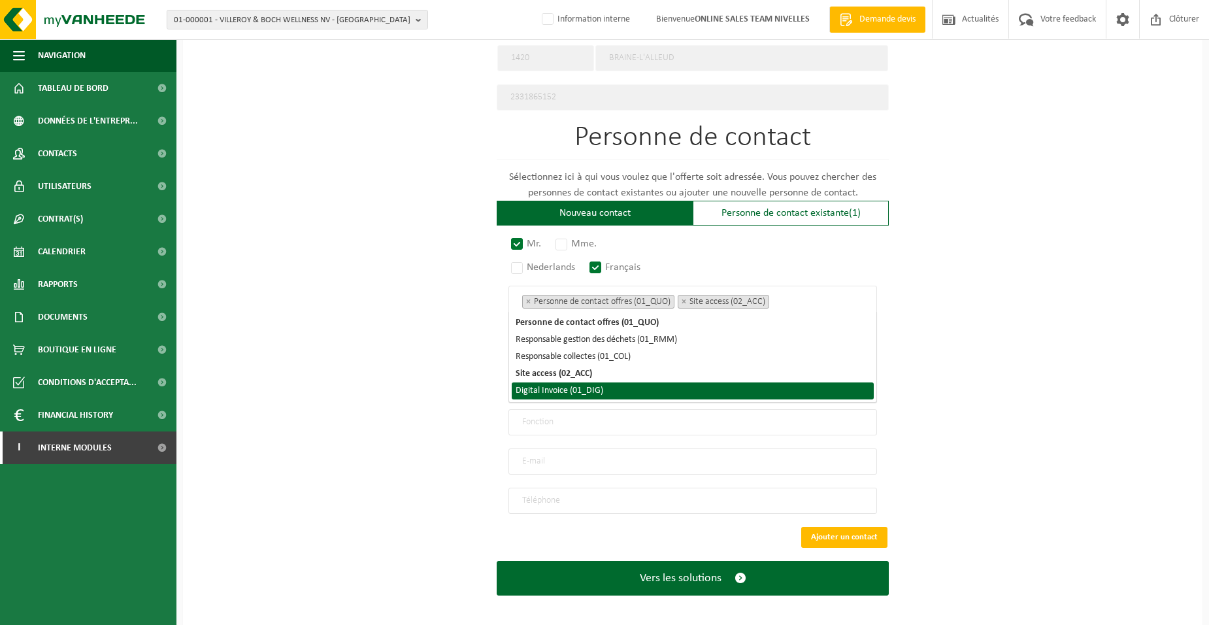
click at [606, 394] on li "Digital Invoice (01_DIG)" at bounding box center [692, 390] width 362 height 17
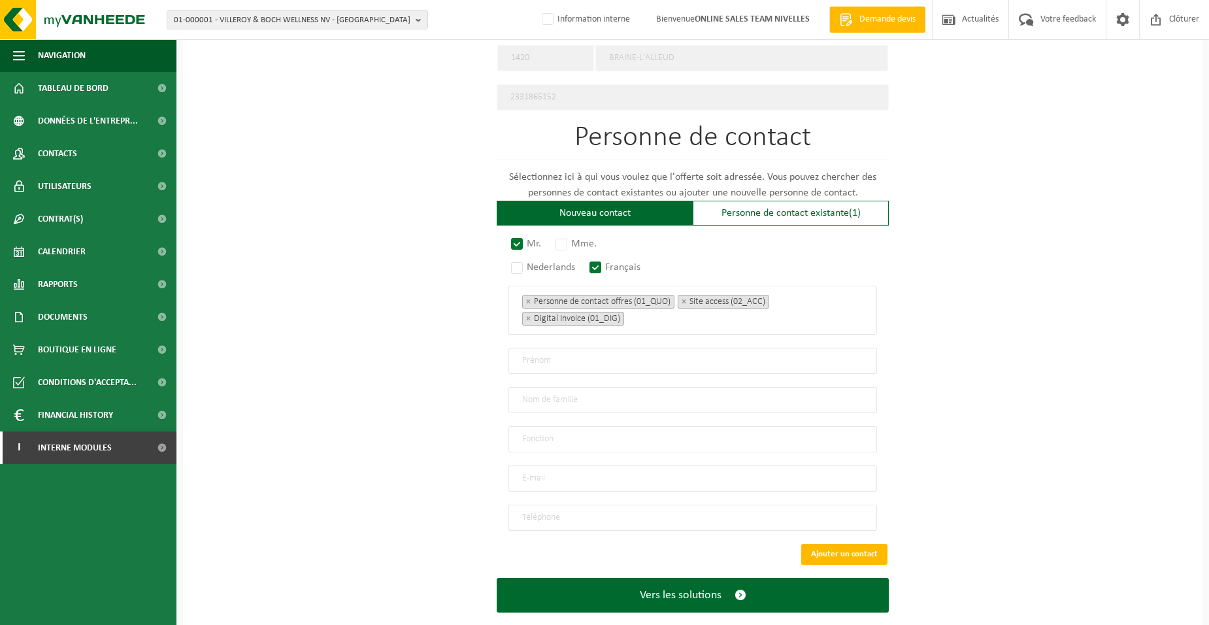
click at [439, 351] on div "Pour quelle entreprise pouvons-nous rédiger cette offre? Astuce: Si vous rempli…" at bounding box center [692, 39] width 1019 height 1210
click at [518, 351] on input "text" at bounding box center [692, 361] width 368 height 26
type input "MAXIME"
click at [517, 391] on input "text" at bounding box center [692, 400] width 368 height 26
type input "BINARD"
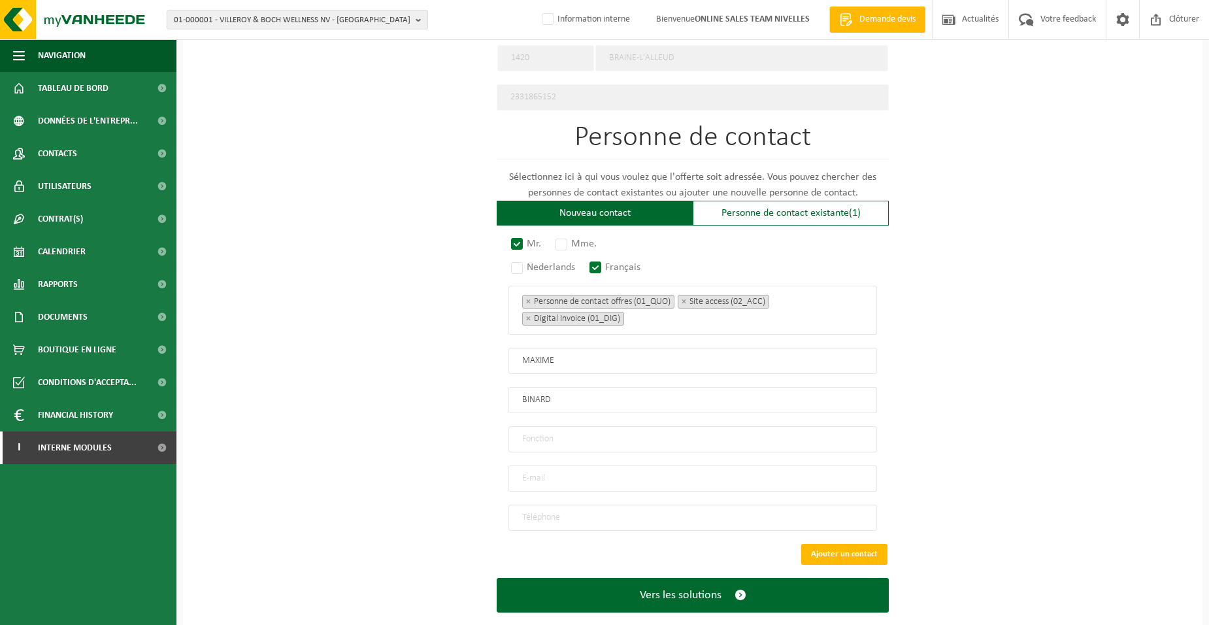
click at [534, 439] on input "text" at bounding box center [692, 439] width 368 height 26
type input "Directeur"
click at [533, 470] on input "email" at bounding box center [692, 478] width 368 height 26
type input "MBINTERCONCEPT@GMX.COM"
click at [540, 512] on input "tel" at bounding box center [692, 517] width 368 height 26
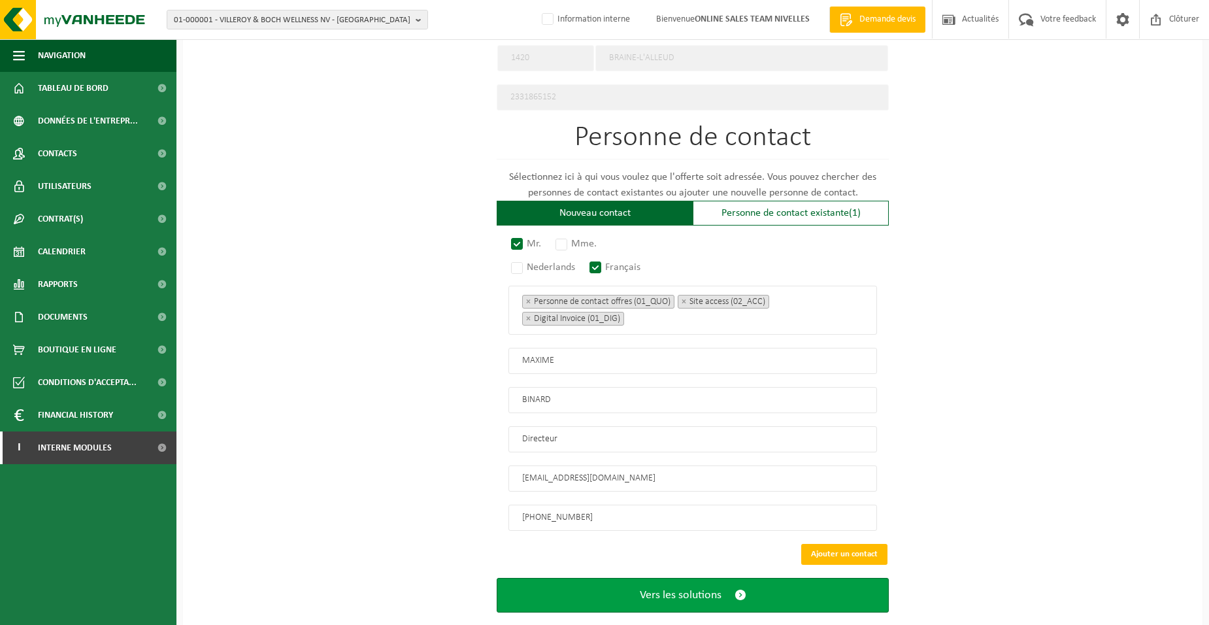
type input "+32 471 05 61 91"
click at [641, 588] on span "Vers les solutions" at bounding box center [681, 595] width 82 height 14
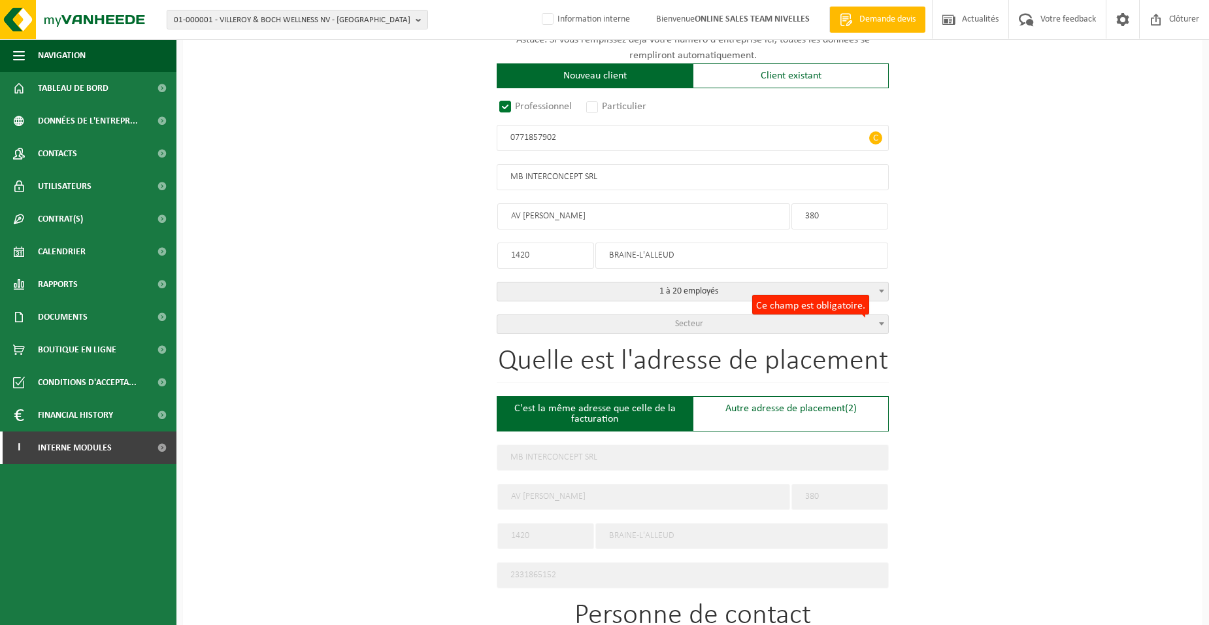
click at [617, 323] on span "Secteur" at bounding box center [692, 324] width 391 height 18
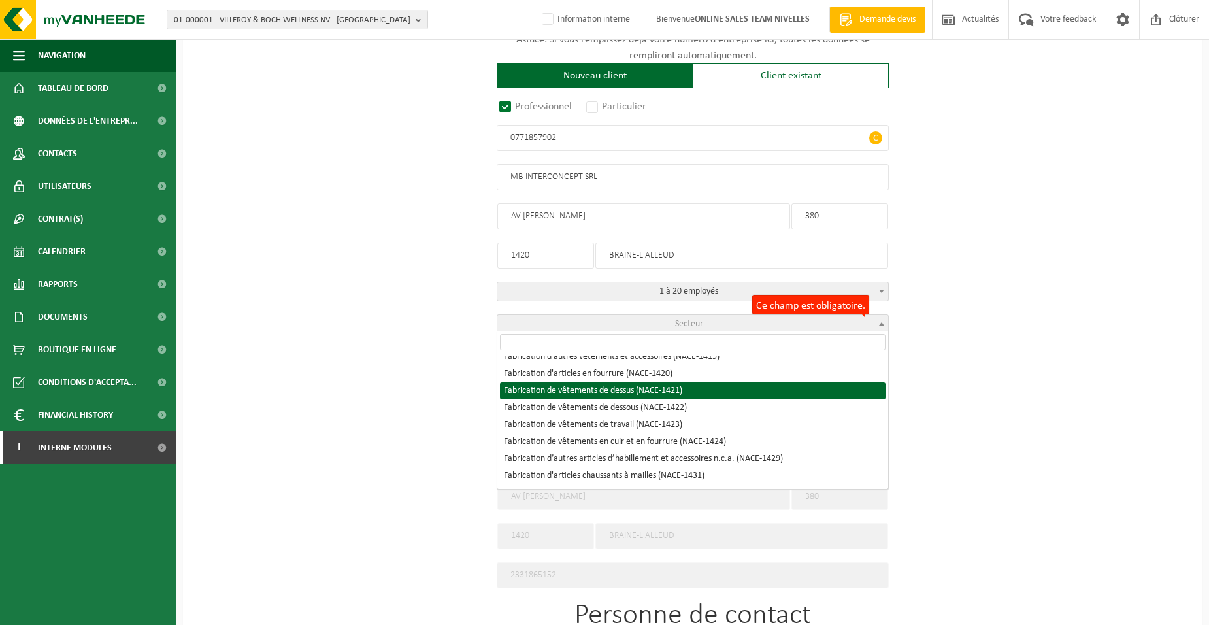
scroll to position [1502, 0]
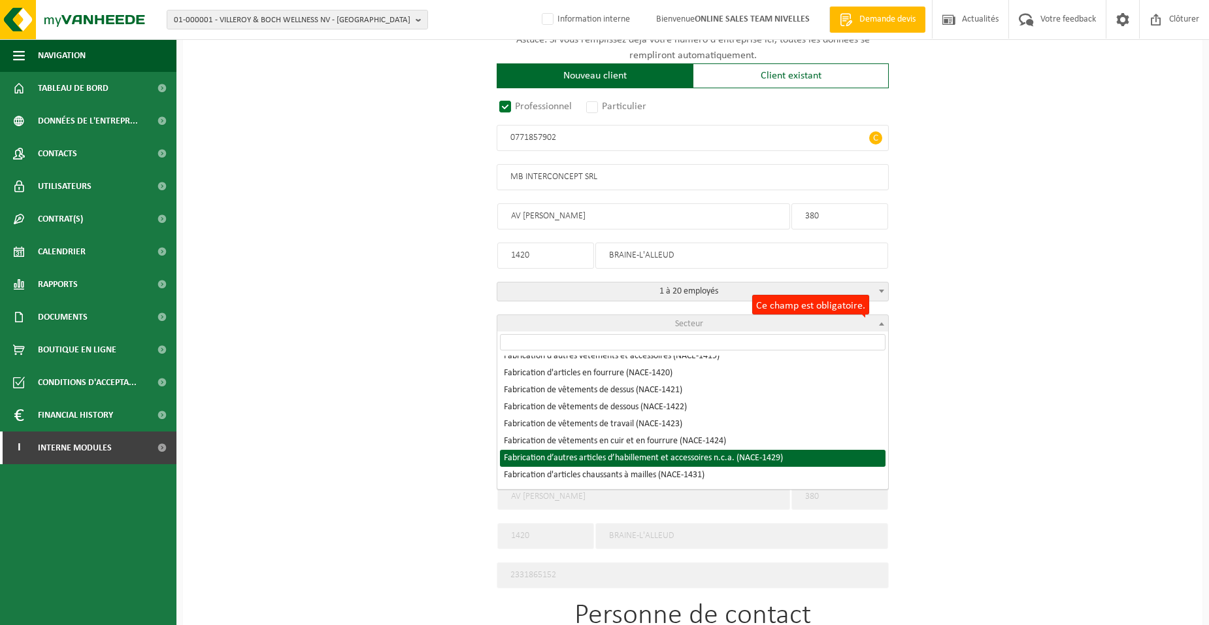
select select "NACE_1429"
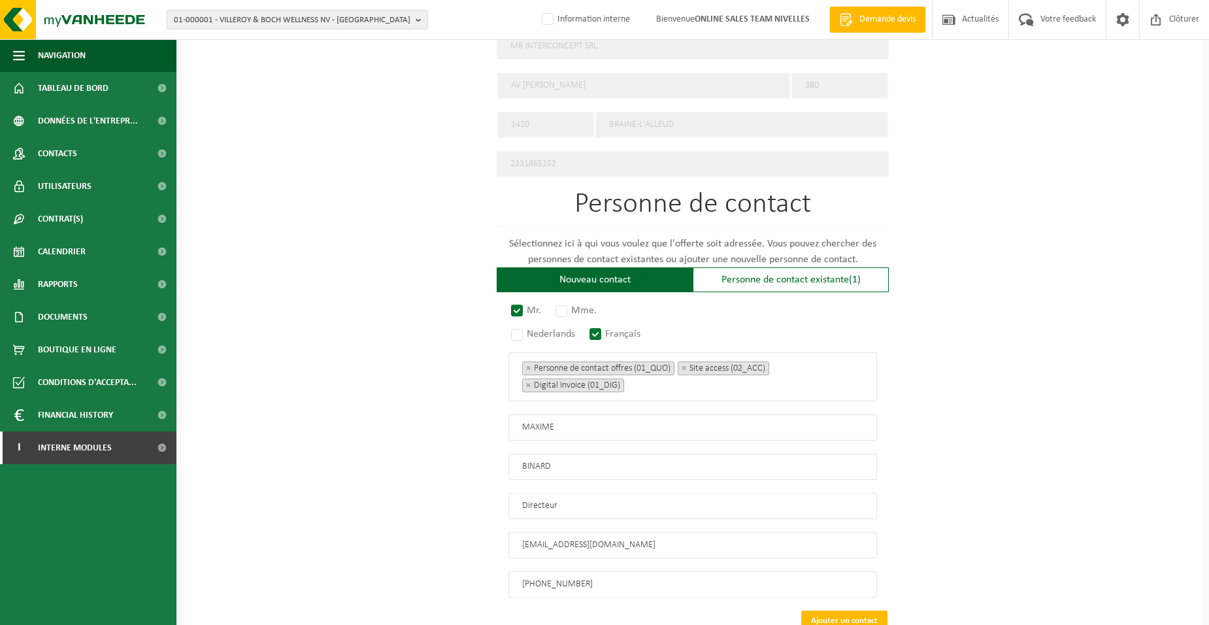
scroll to position [697, 0]
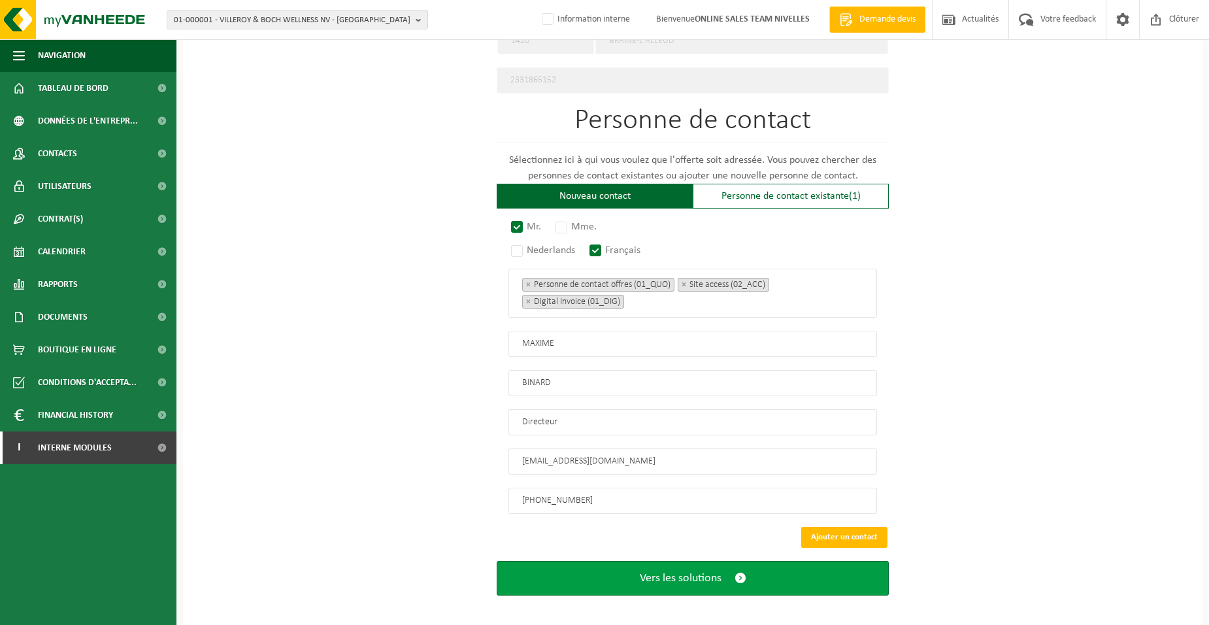
click at [645, 571] on span "Vers les solutions" at bounding box center [681, 578] width 82 height 14
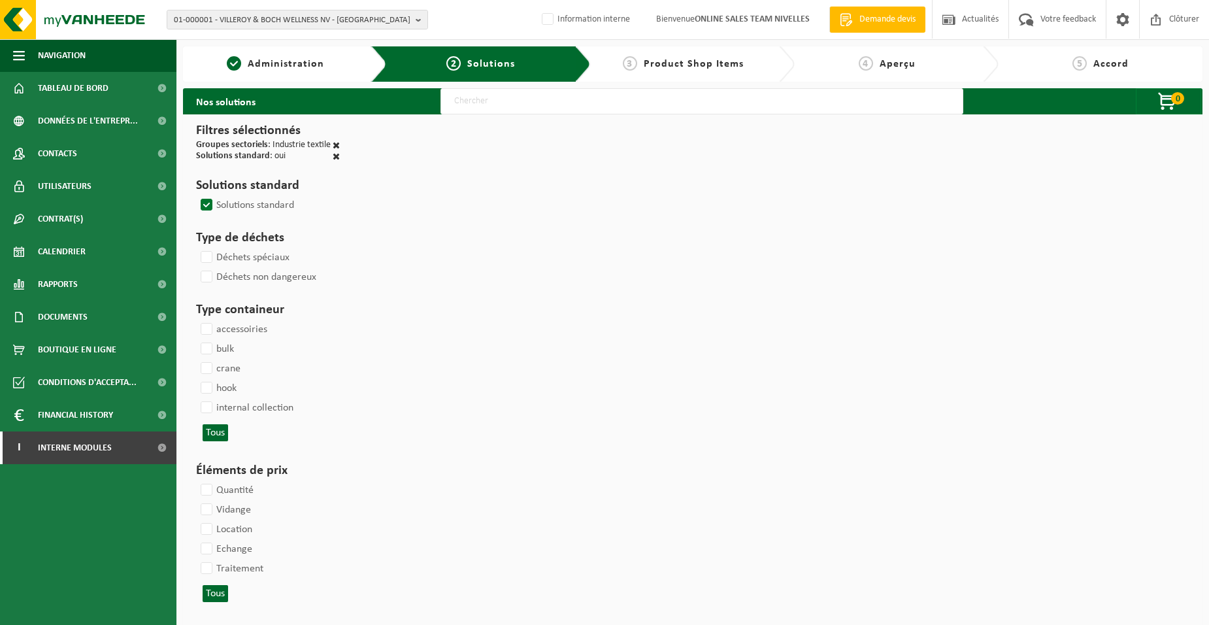
click at [470, 95] on input "text" at bounding box center [701, 101] width 523 height 26
type input "000052"
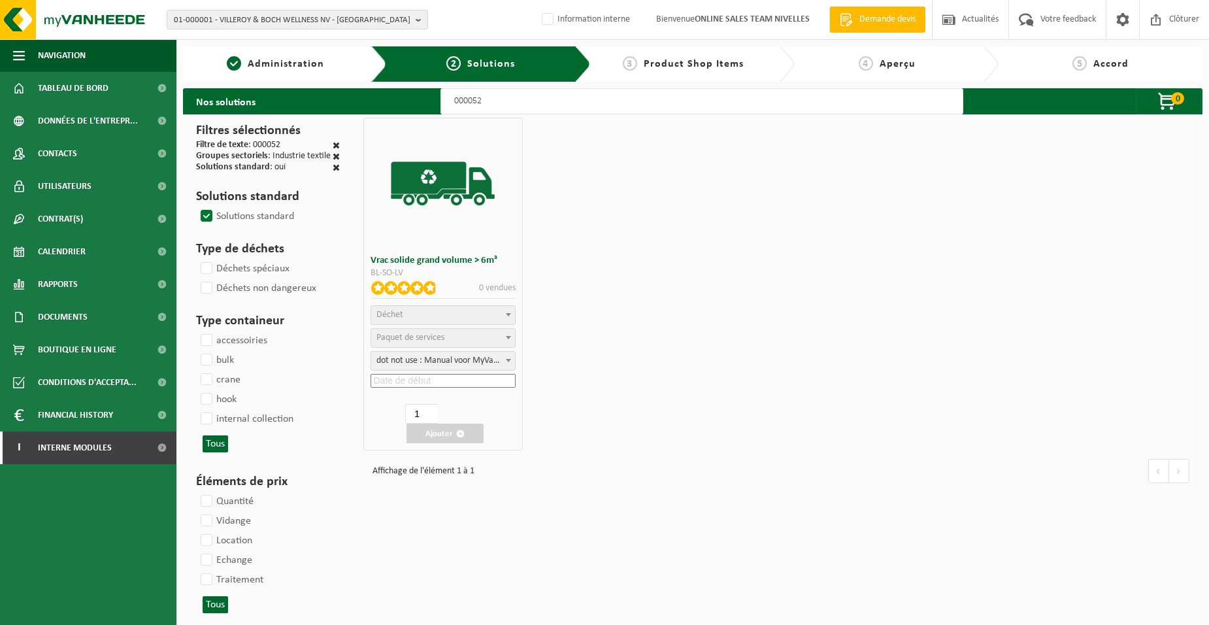
click at [437, 314] on span "Déchet" at bounding box center [442, 315] width 143 height 18
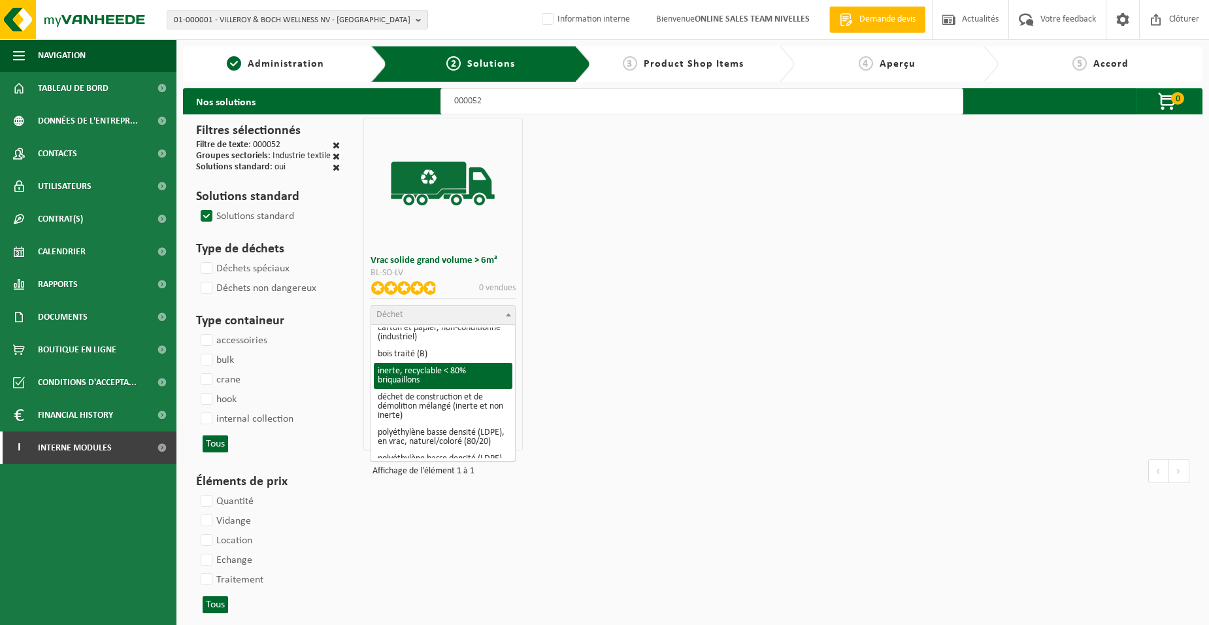
scroll to position [196, 0]
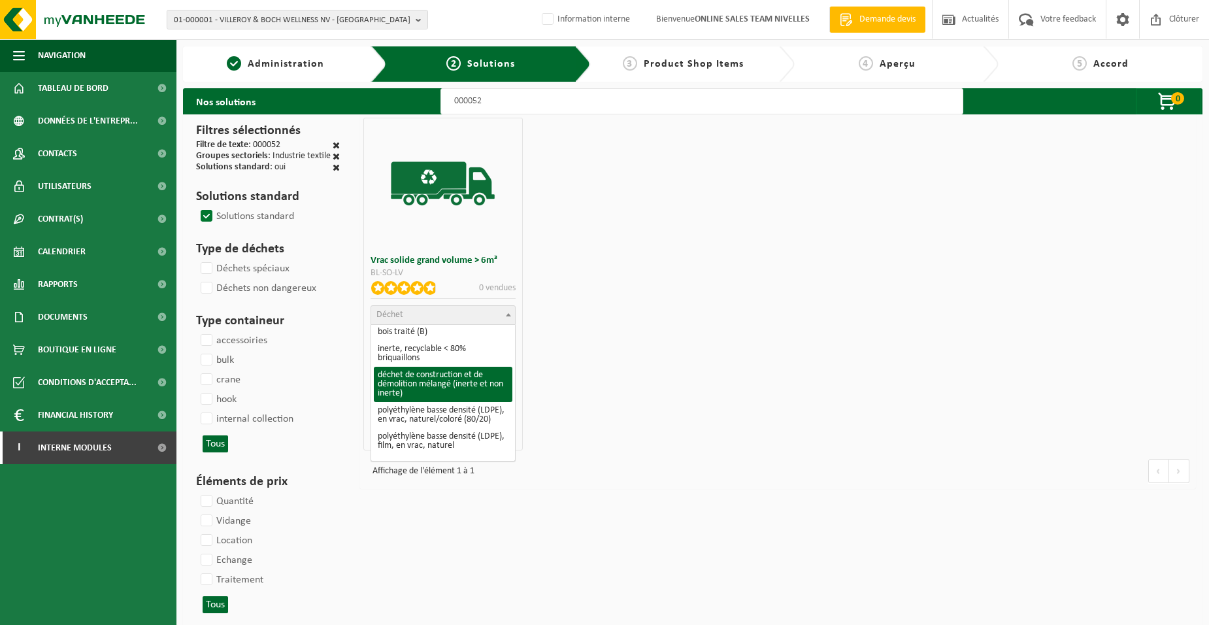
select select "31"
select select
select select "47"
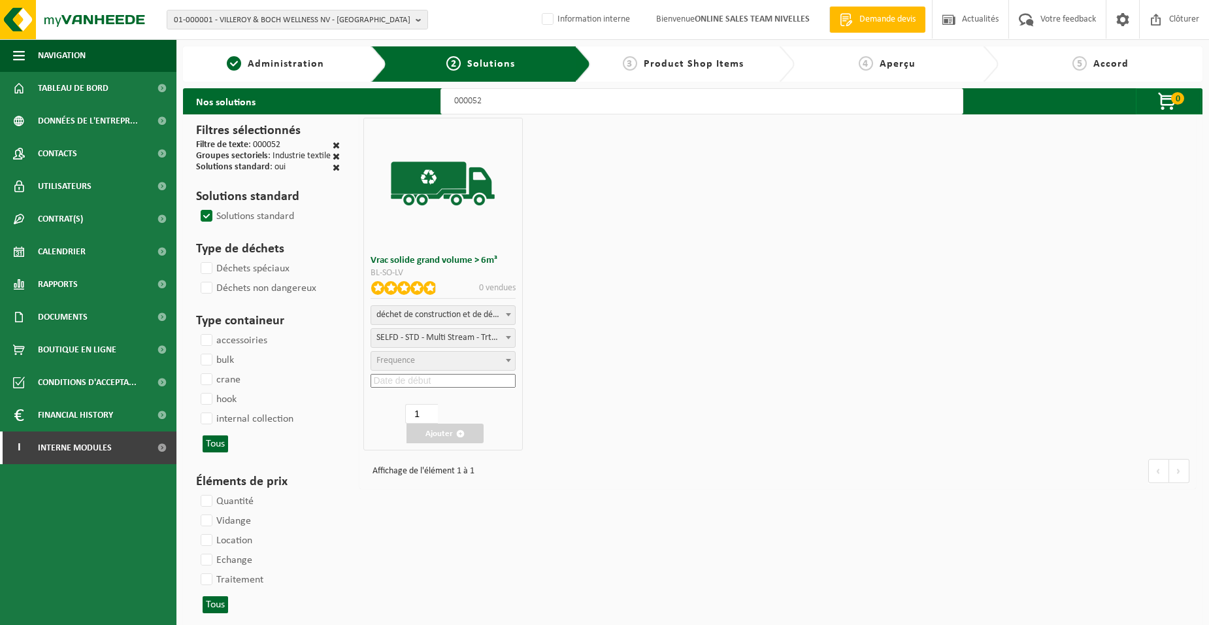
select select "25"
click at [442, 383] on input at bounding box center [442, 381] width 144 height 14
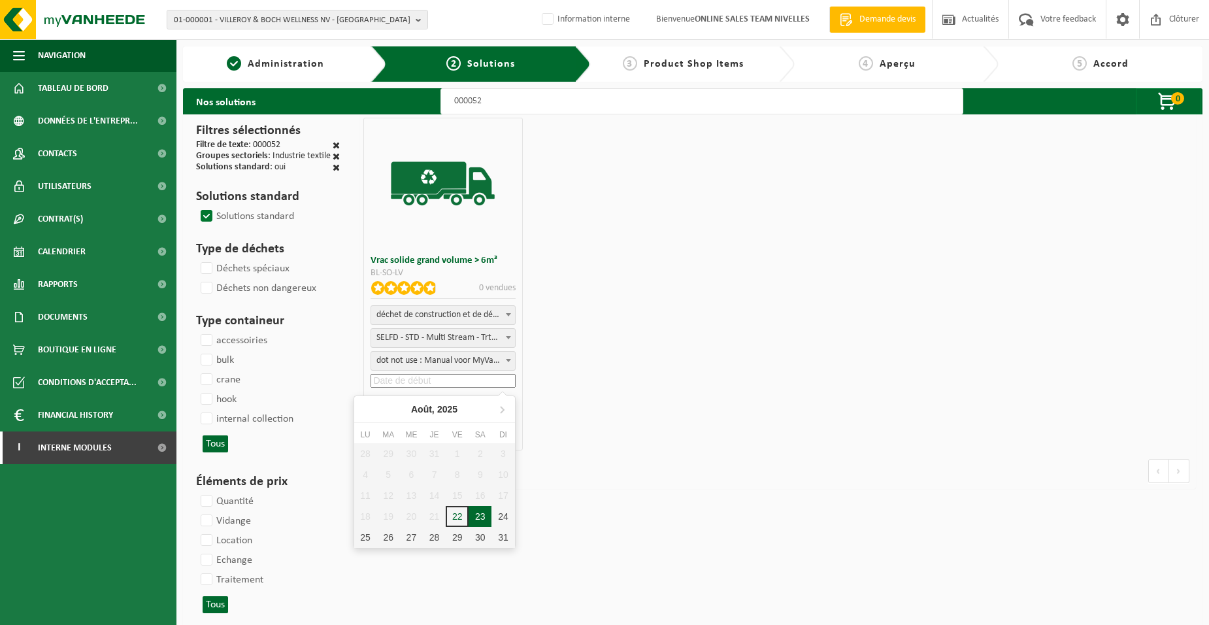
click at [478, 516] on div "23" at bounding box center [479, 516] width 23 height 21
type input "2025-08-23"
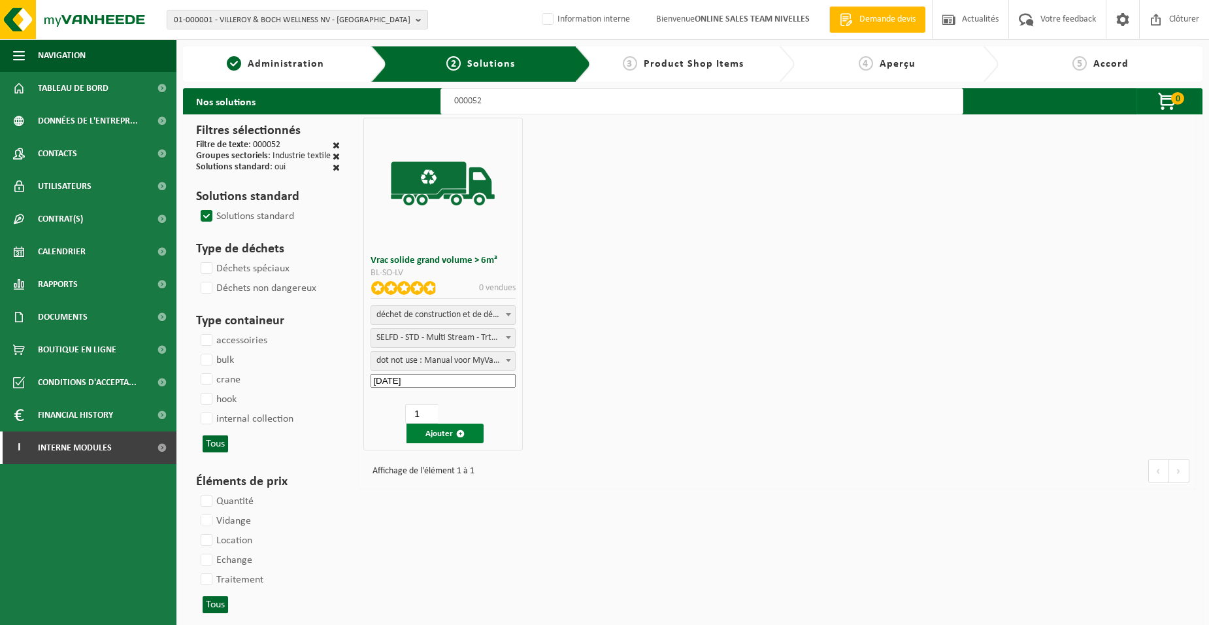
click at [437, 436] on button "Ajouter" at bounding box center [444, 433] width 77 height 20
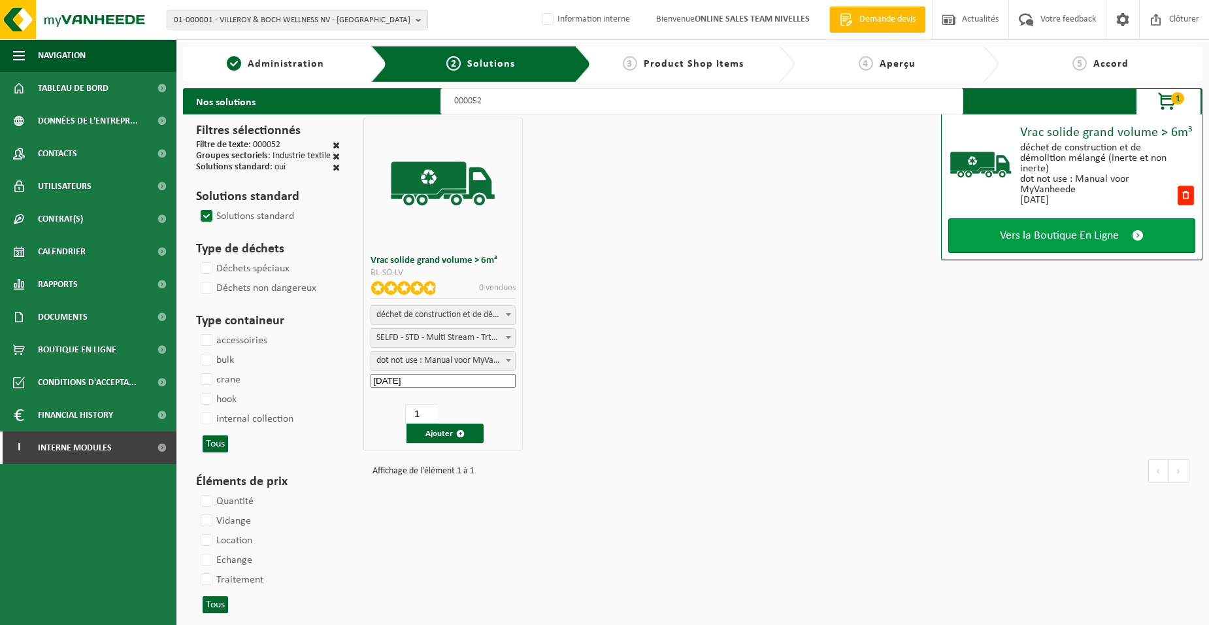
click at [975, 233] on link "Vers la Boutique En Ligne" at bounding box center [1071, 235] width 247 height 35
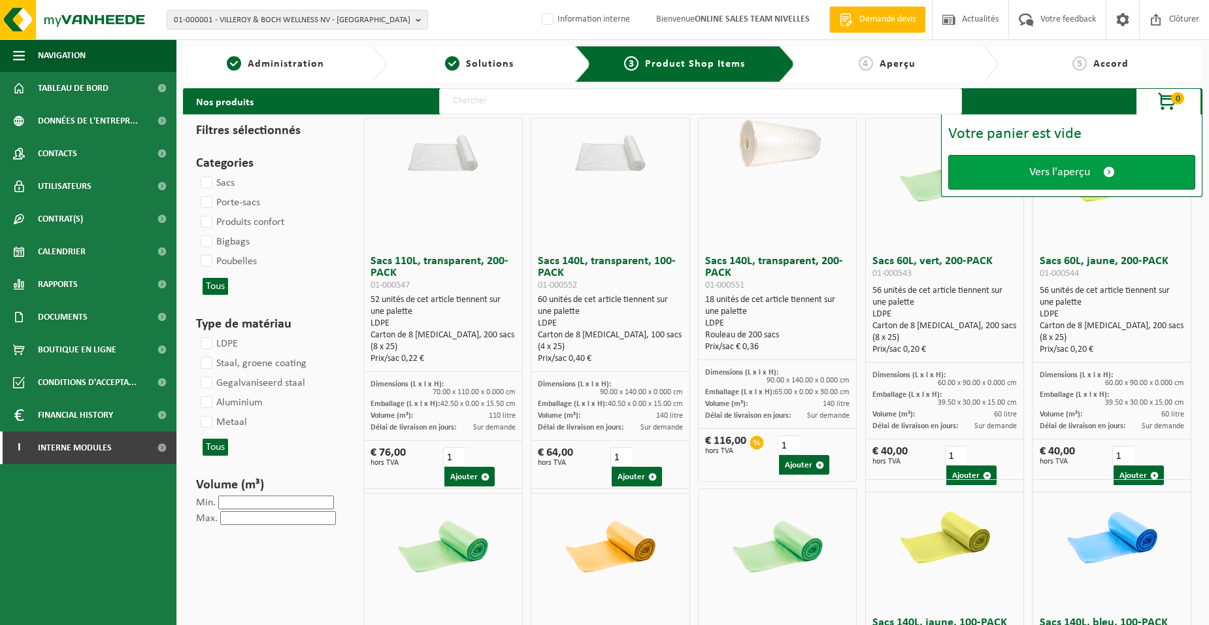
click at [1009, 165] on link "Vers l'aperçu" at bounding box center [1071, 172] width 247 height 35
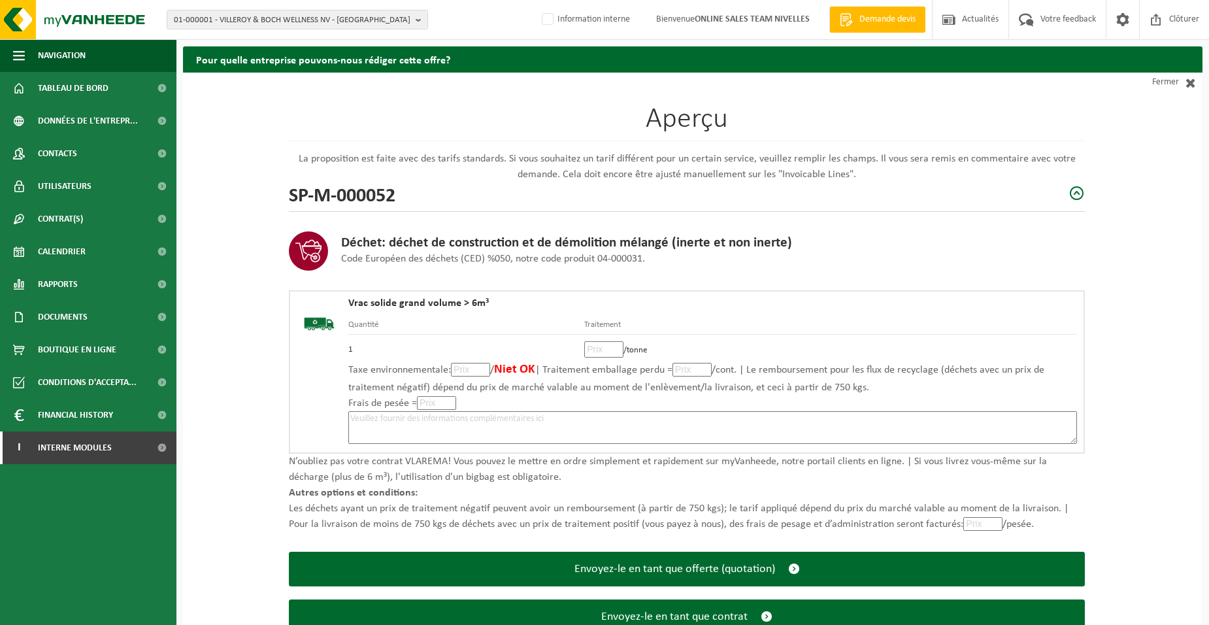
scroll to position [89, 0]
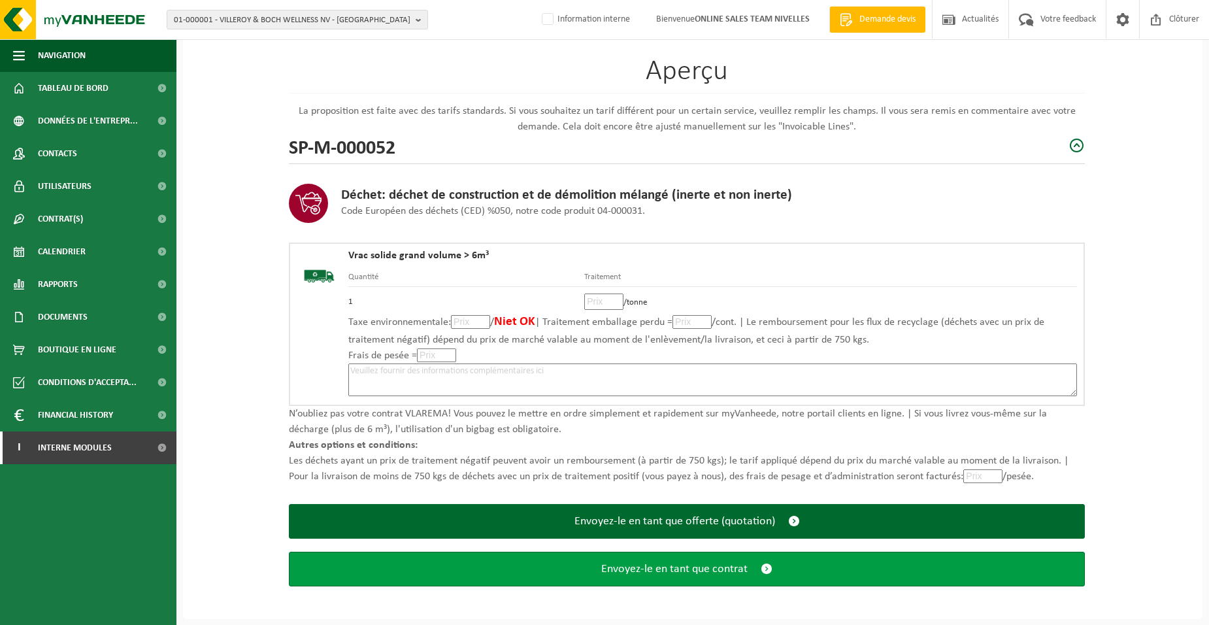
click at [632, 570] on span "Envoyez-le en tant que contrat" at bounding box center [674, 569] width 146 height 14
